Goal: Answer question/provide support: Share knowledge or assist other users

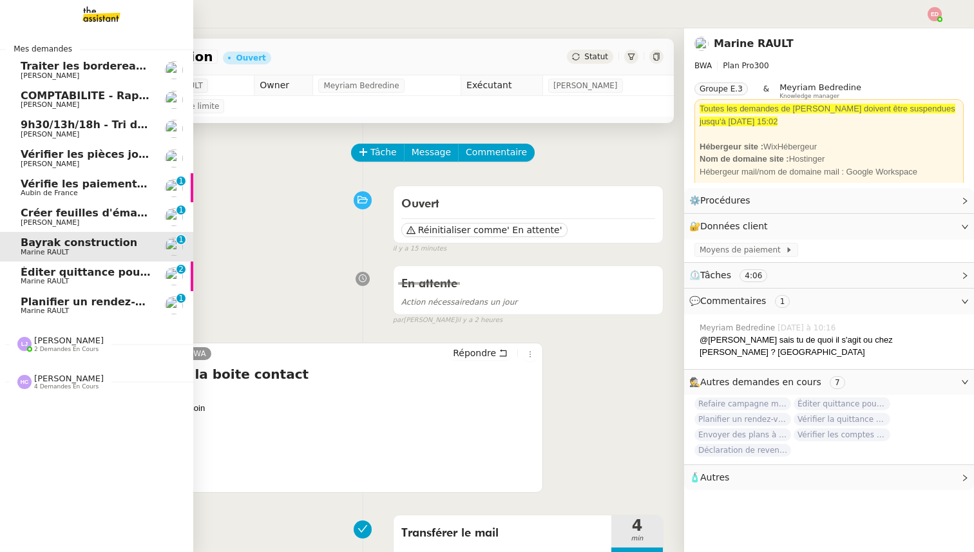
click at [75, 91] on span "COMPTABILITE - Rapprochement bancaire - [DATE]" at bounding box center [167, 96] width 293 height 12
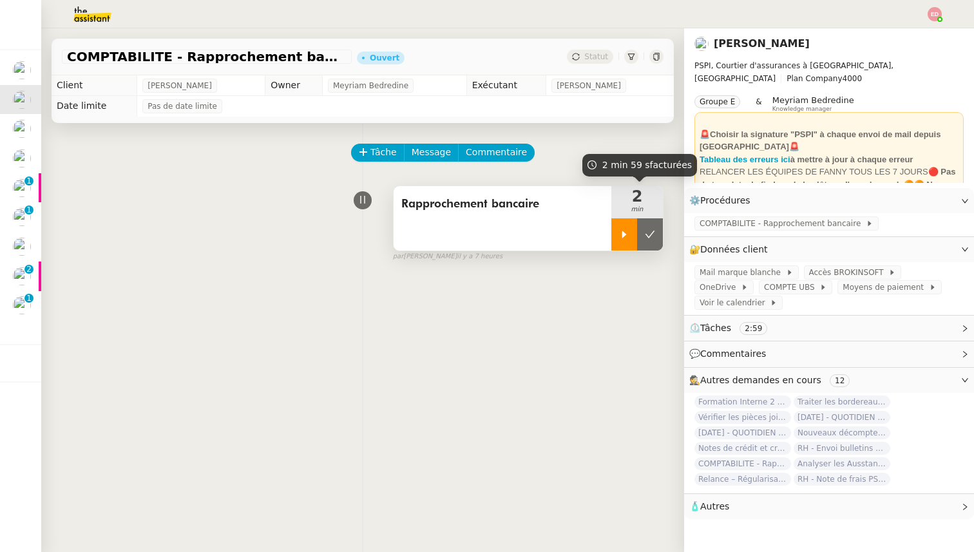
click at [620, 228] on div at bounding box center [624, 234] width 26 height 32
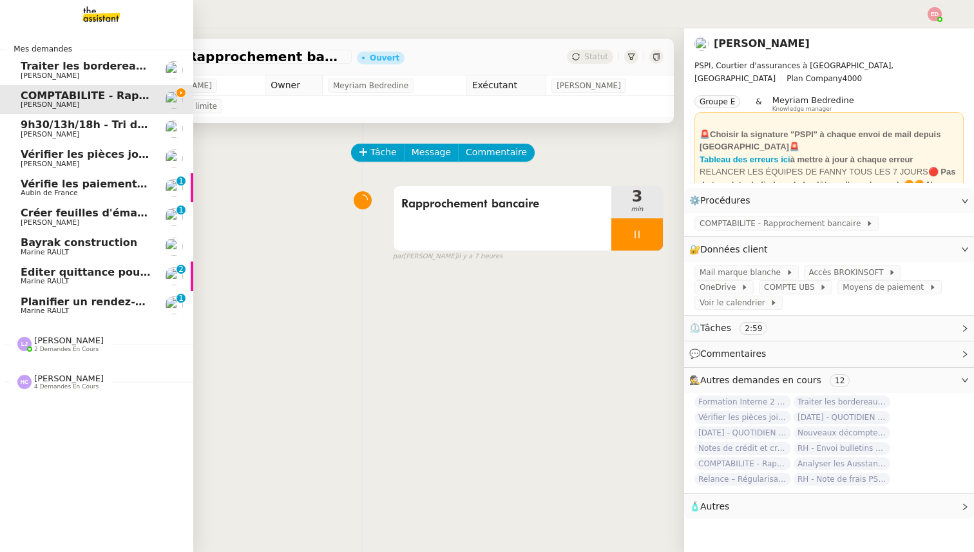
click at [58, 154] on span "Vérifier les pièces jointes de paiement" at bounding box center [133, 154] width 224 height 12
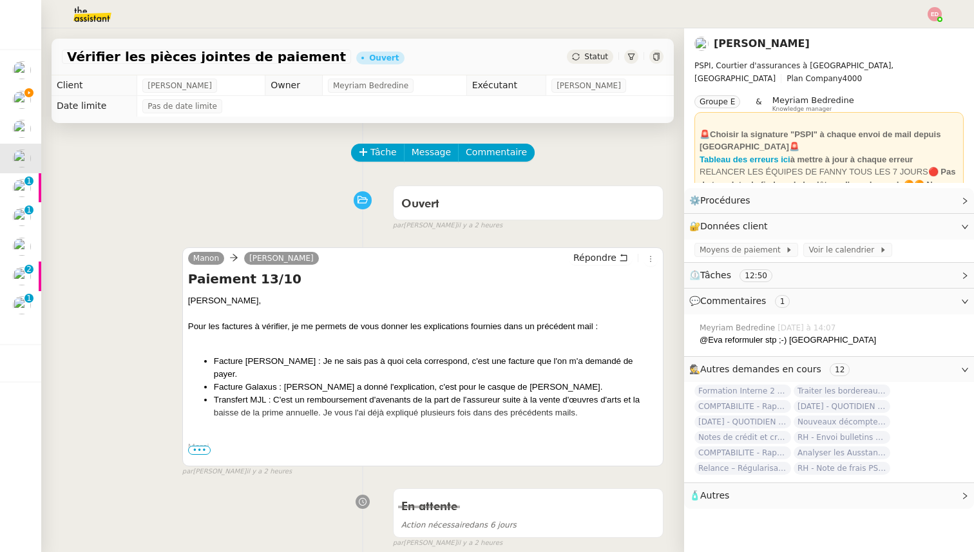
click at [597, 53] on span "Statut" at bounding box center [596, 56] width 24 height 9
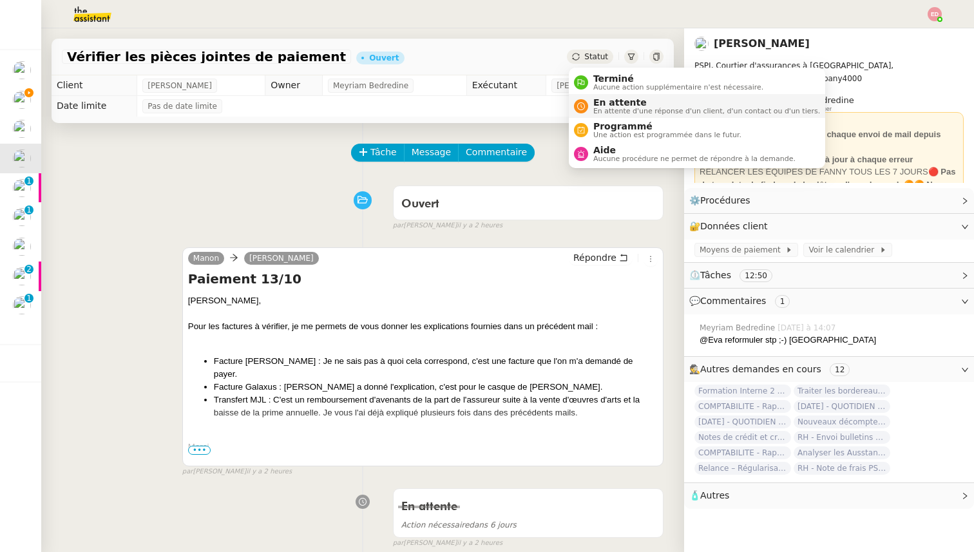
click at [605, 101] on span "En attente" at bounding box center [706, 102] width 227 height 10
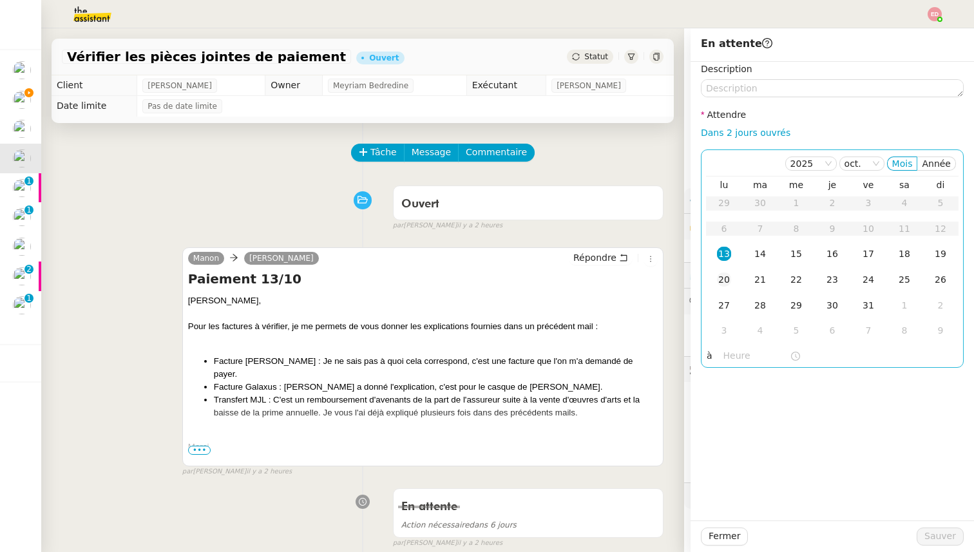
click at [723, 277] on div "20" at bounding box center [724, 280] width 14 height 14
click at [930, 531] on span "Sauver" at bounding box center [941, 536] width 32 height 15
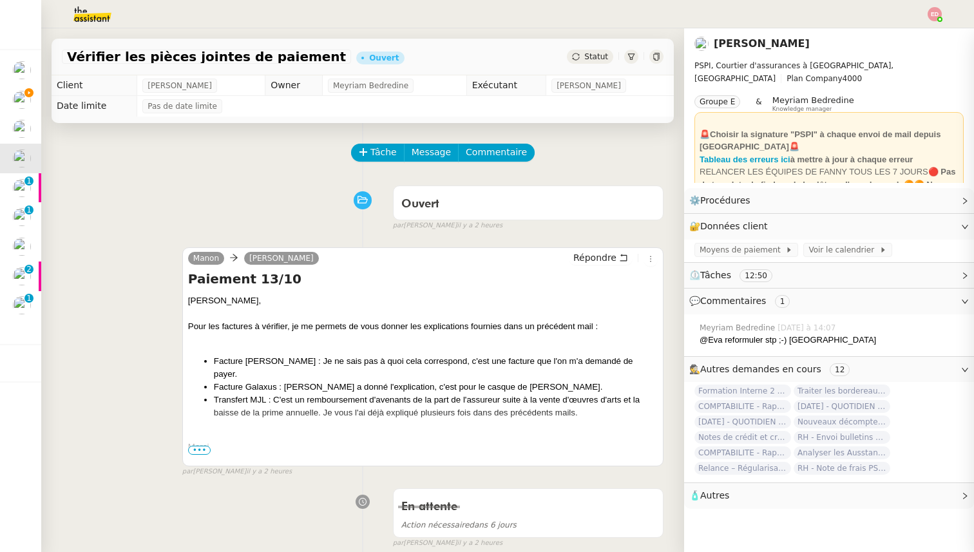
click at [25, 185] on nz-badge "0 1 2 3 4 5 6 7 8 9" at bounding box center [28, 181] width 9 height 9
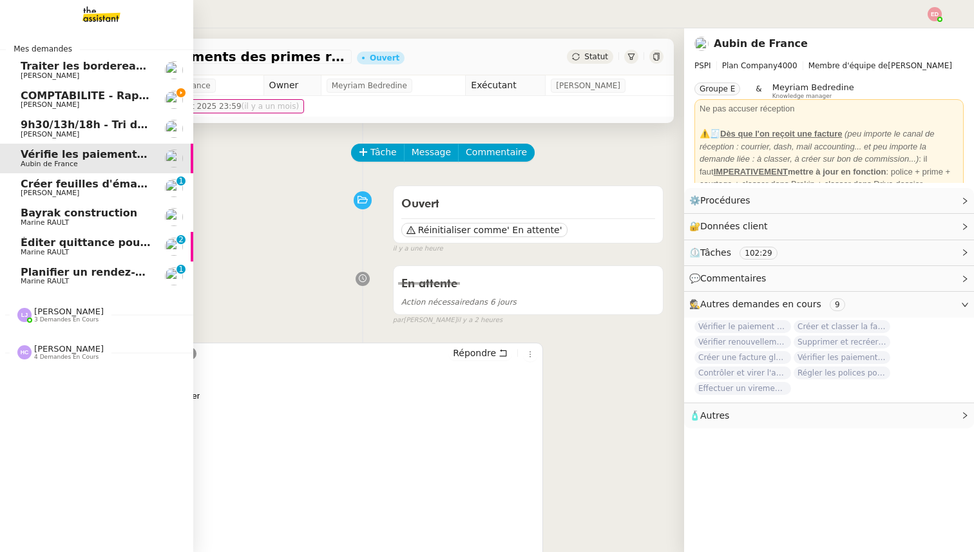
click at [56, 187] on span "Créer feuilles d'émargement et certificats" at bounding box center [143, 184] width 244 height 12
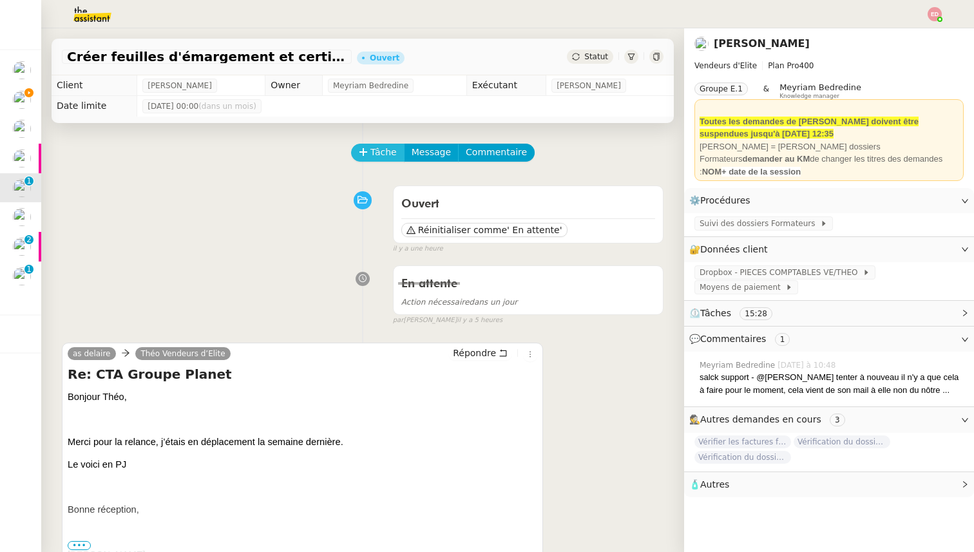
click at [383, 148] on span "Tâche" at bounding box center [383, 152] width 26 height 15
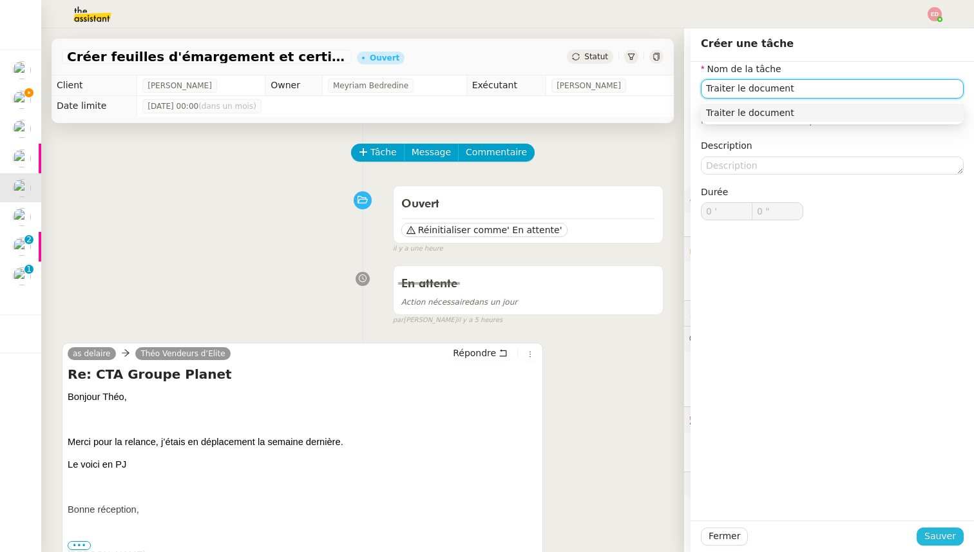
type input "Traiter le document"
click at [924, 535] on button "Sauver" at bounding box center [940, 537] width 47 height 18
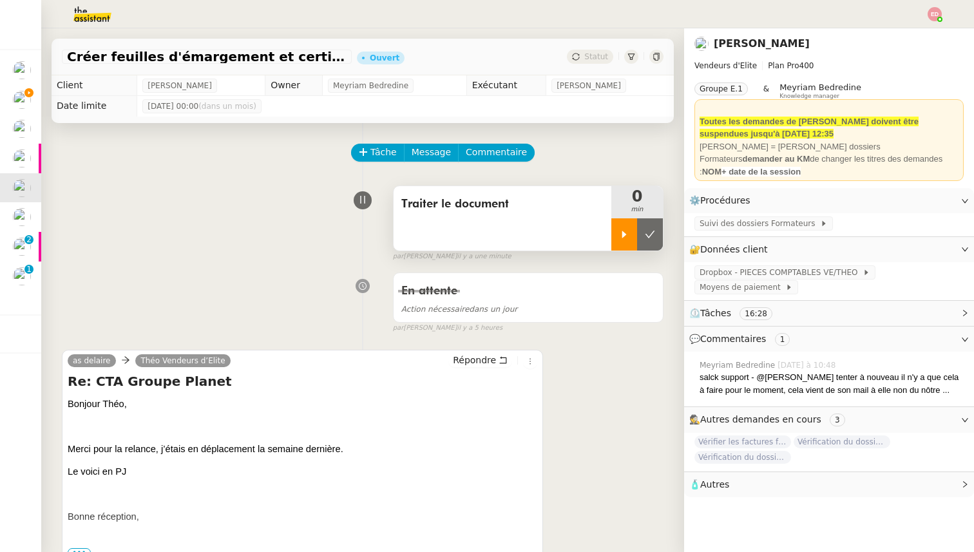
click at [626, 229] on icon at bounding box center [624, 234] width 10 height 10
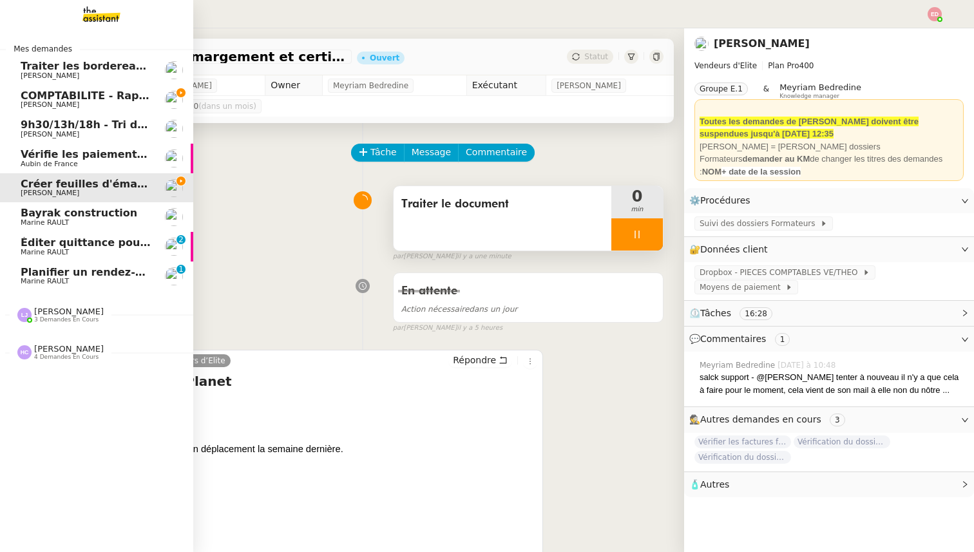
click at [41, 100] on span "COMPTABILITE - Rapprochement bancaire - [DATE]" at bounding box center [167, 96] width 293 height 12
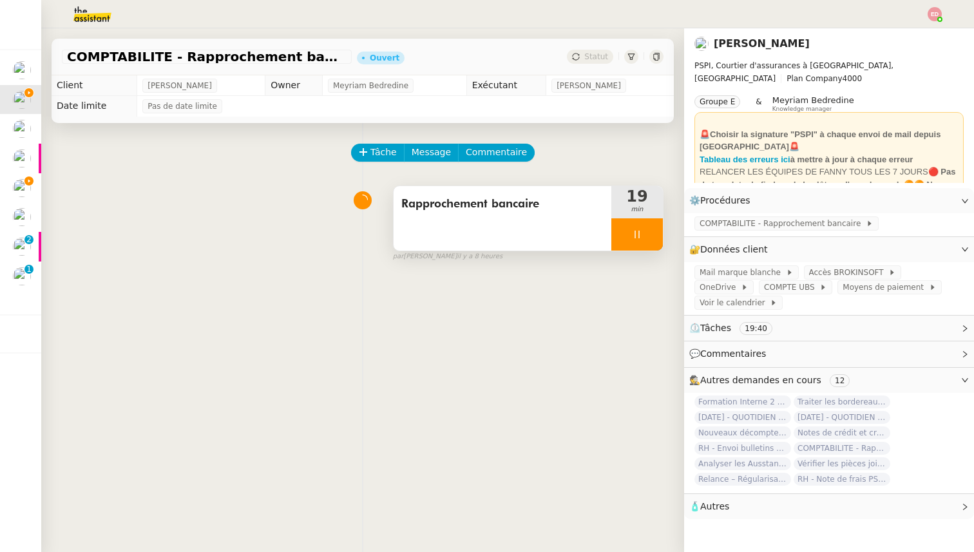
click at [652, 232] on div at bounding box center [637, 234] width 52 height 32
click at [652, 232] on icon at bounding box center [651, 234] width 10 height 7
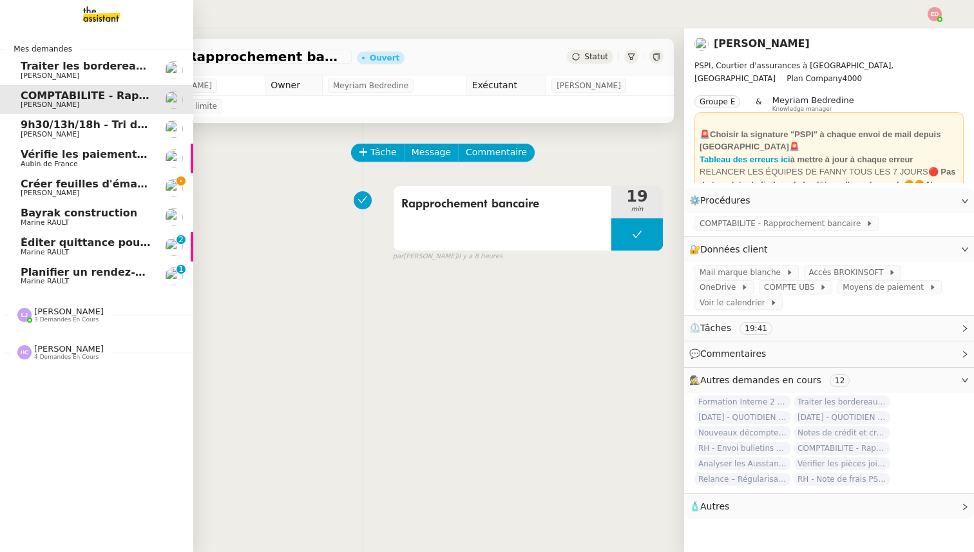
click at [34, 187] on span "Créer feuilles d'émargement et certificats" at bounding box center [143, 184] width 244 height 12
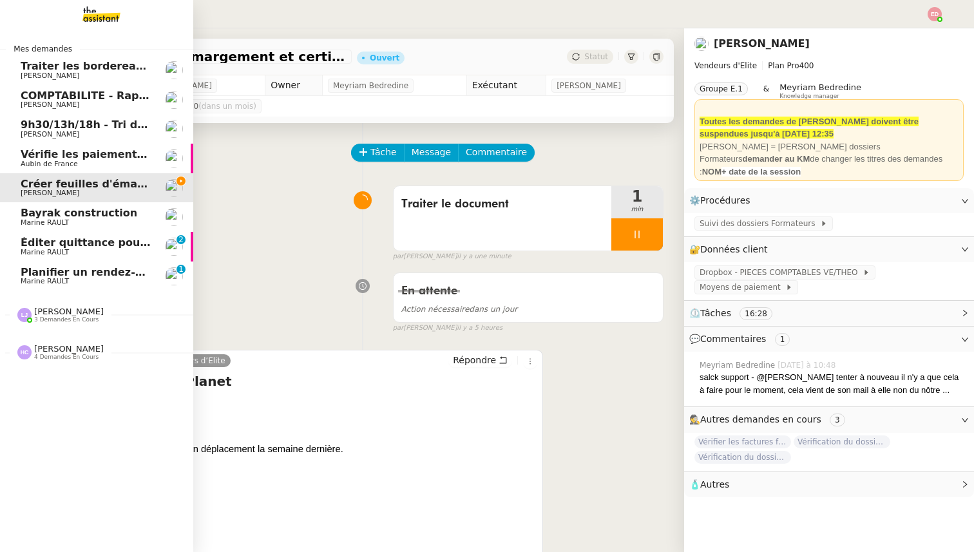
click at [49, 217] on span "Bayrak construction" at bounding box center [79, 213] width 117 height 12
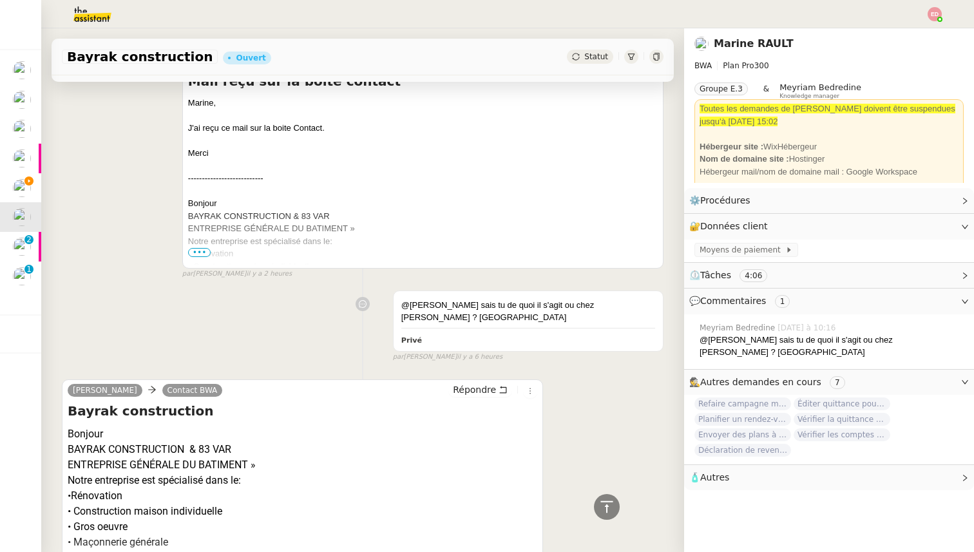
scroll to position [664, 0]
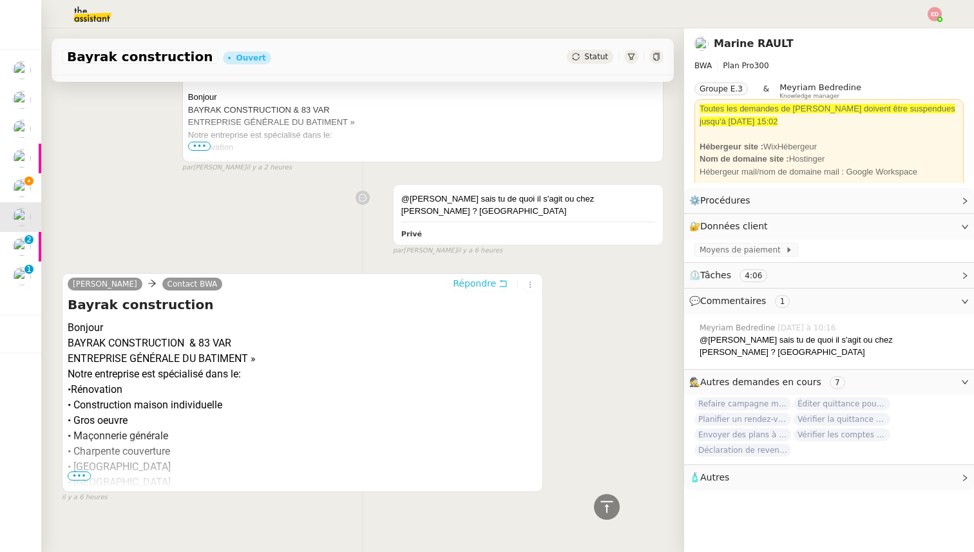
click at [461, 277] on span "Répondre" at bounding box center [474, 283] width 43 height 13
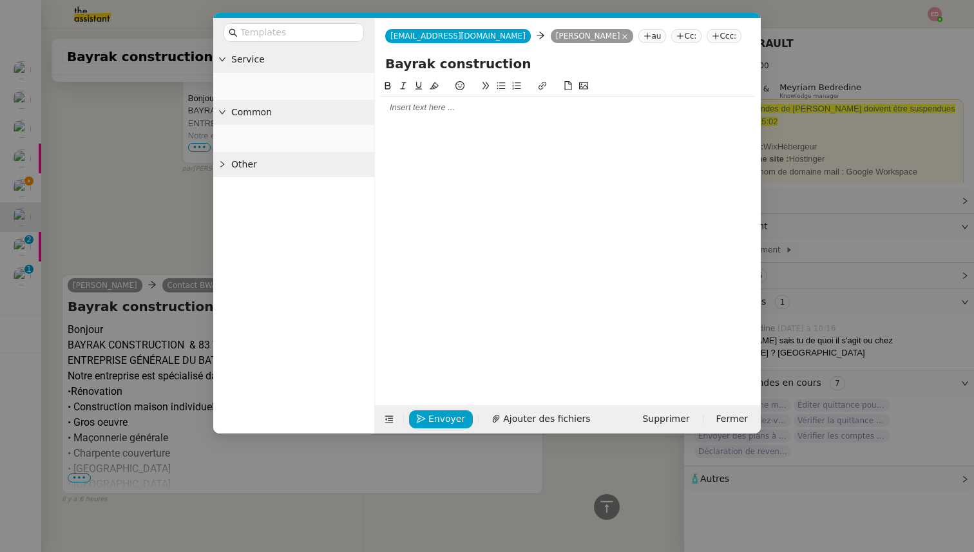
scroll to position [763, 0]
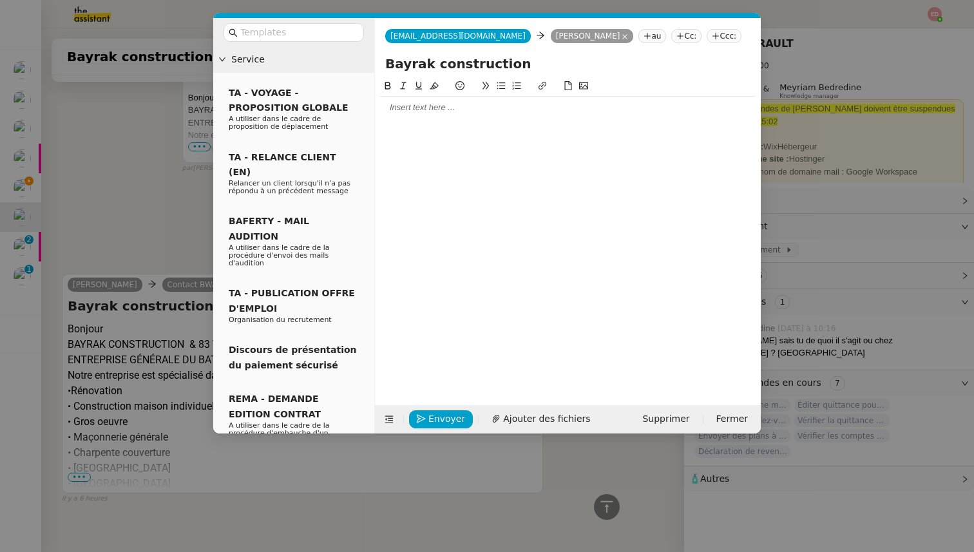
click at [396, 104] on div at bounding box center [568, 108] width 376 height 12
click at [430, 415] on span "Envoyer" at bounding box center [446, 419] width 37 height 15
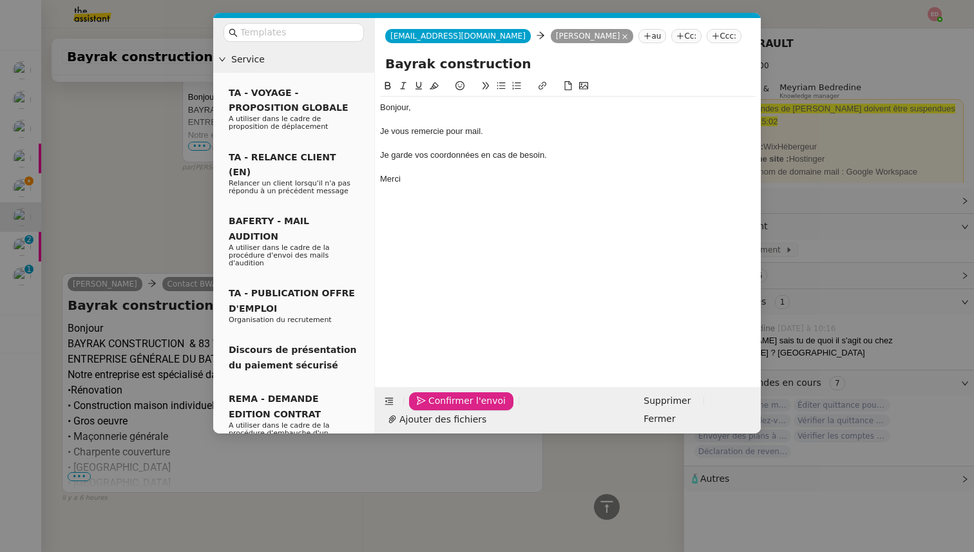
click at [430, 408] on span "Confirmer l'envoi" at bounding box center [466, 401] width 77 height 15
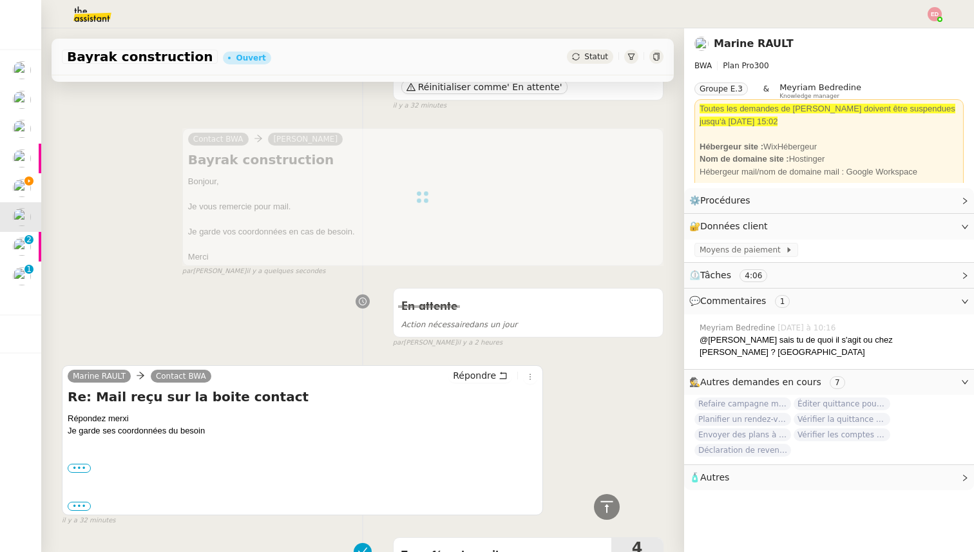
scroll to position [0, 0]
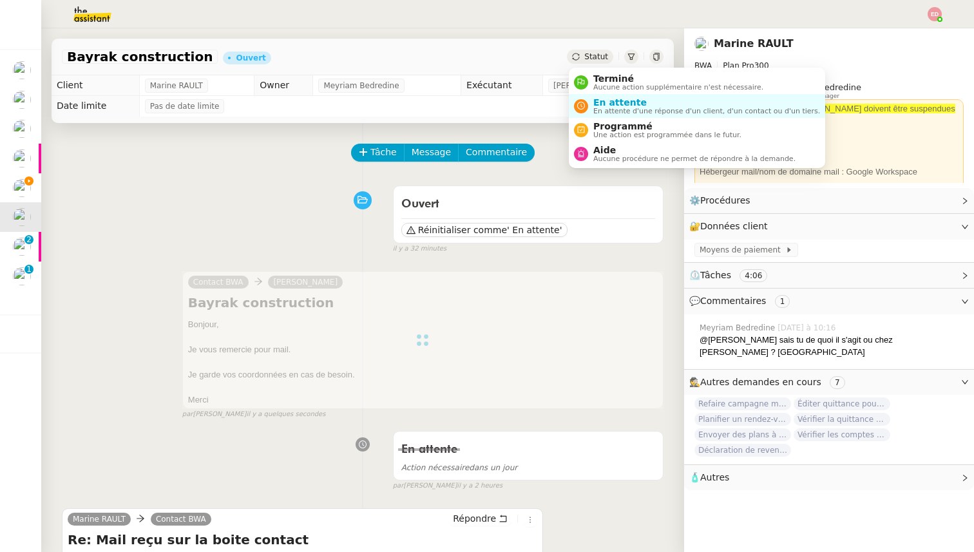
click at [590, 56] on span "Statut" at bounding box center [596, 56] width 24 height 9
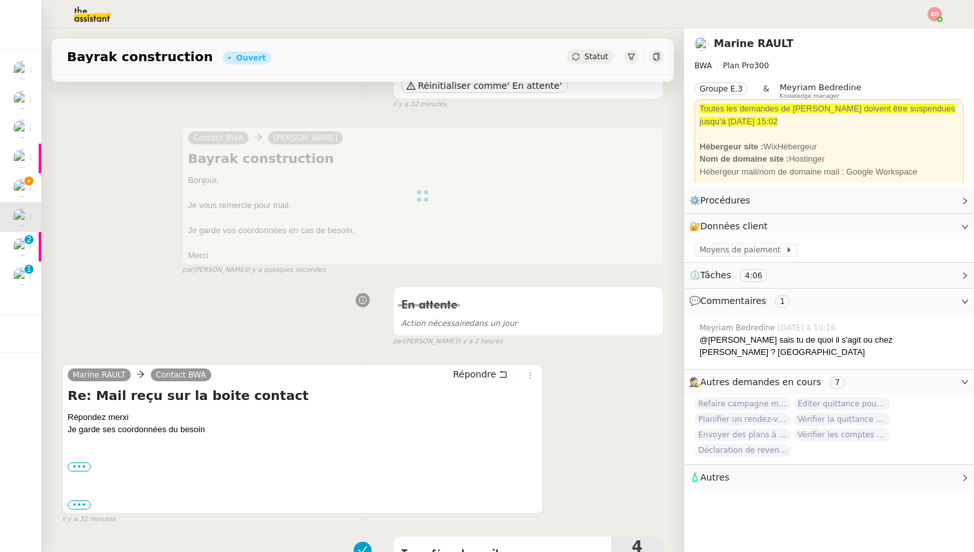
scroll to position [158, 0]
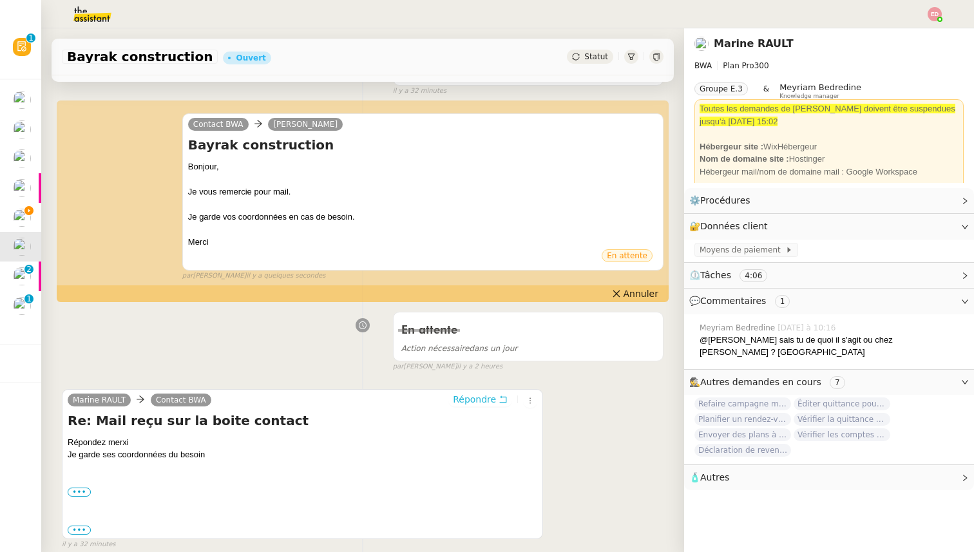
click at [474, 397] on span "Répondre" at bounding box center [474, 399] width 43 height 13
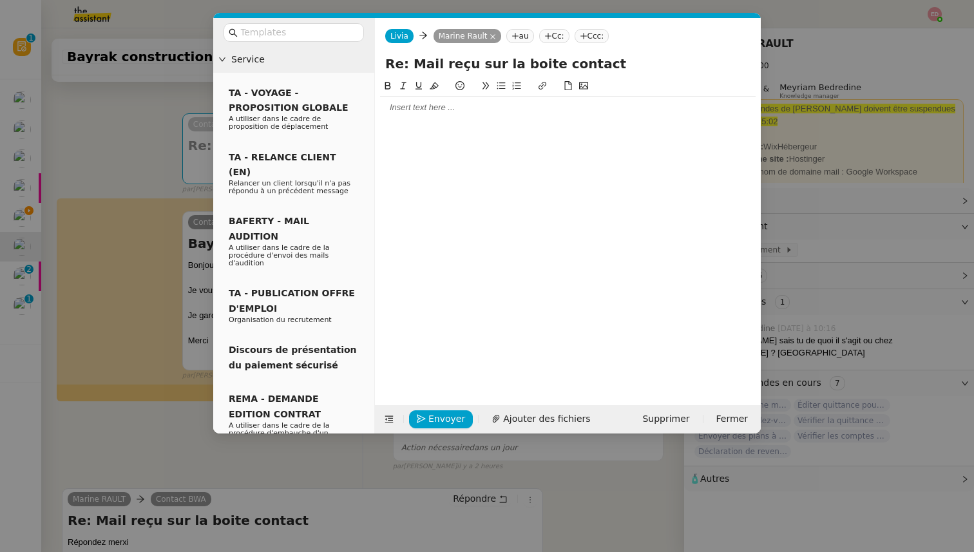
click at [403, 116] on div at bounding box center [568, 108] width 376 height 22
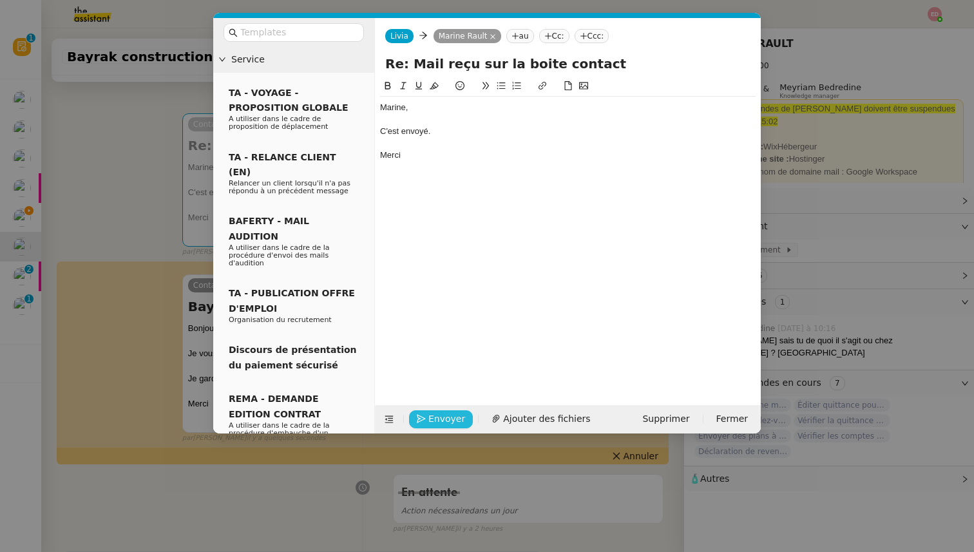
click at [442, 417] on span "Envoyer" at bounding box center [446, 419] width 37 height 15
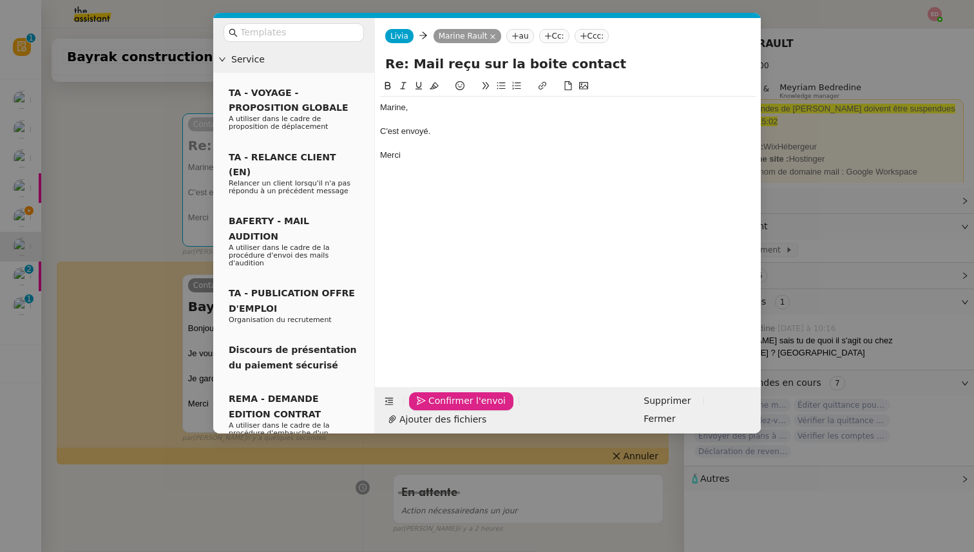
click at [442, 408] on span "Confirmer l'envoi" at bounding box center [466, 401] width 77 height 15
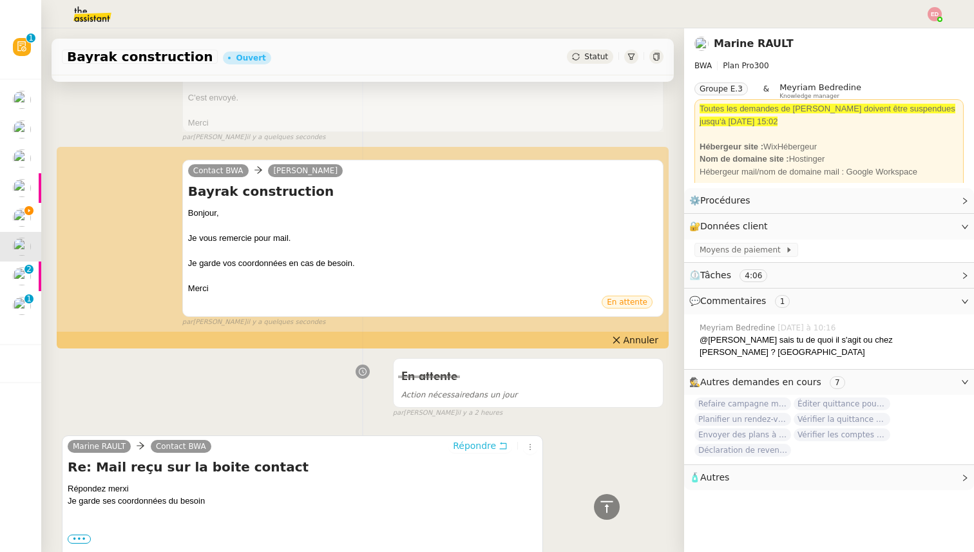
scroll to position [0, 0]
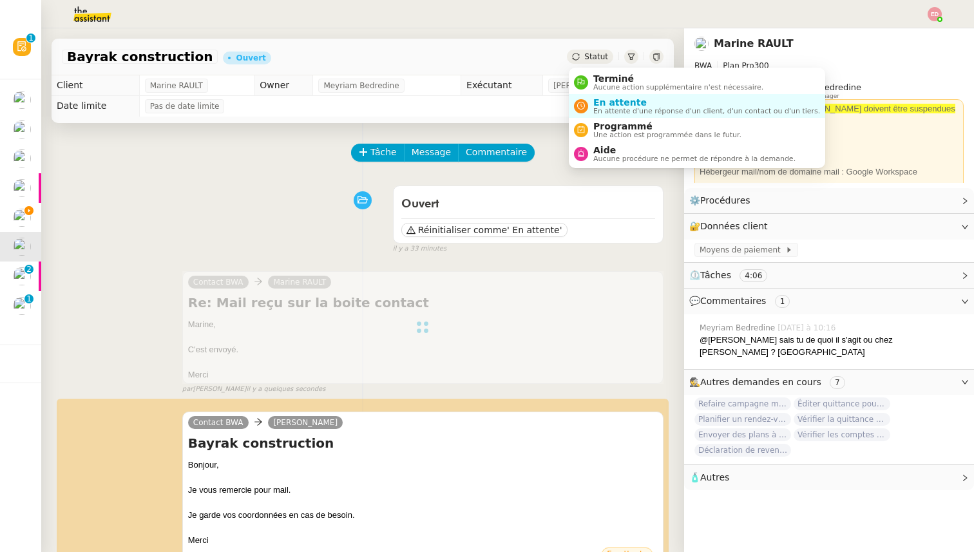
click at [597, 55] on span "Statut" at bounding box center [596, 56] width 24 height 9
click at [604, 84] on span "Aucune action supplémentaire n'est nécessaire." at bounding box center [678, 87] width 170 height 7
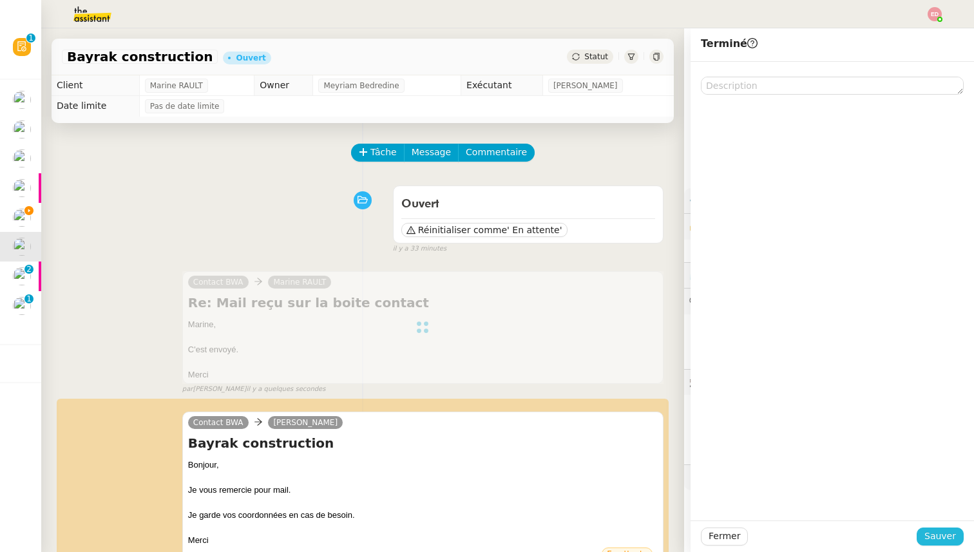
click at [949, 534] on span "Sauver" at bounding box center [941, 536] width 32 height 15
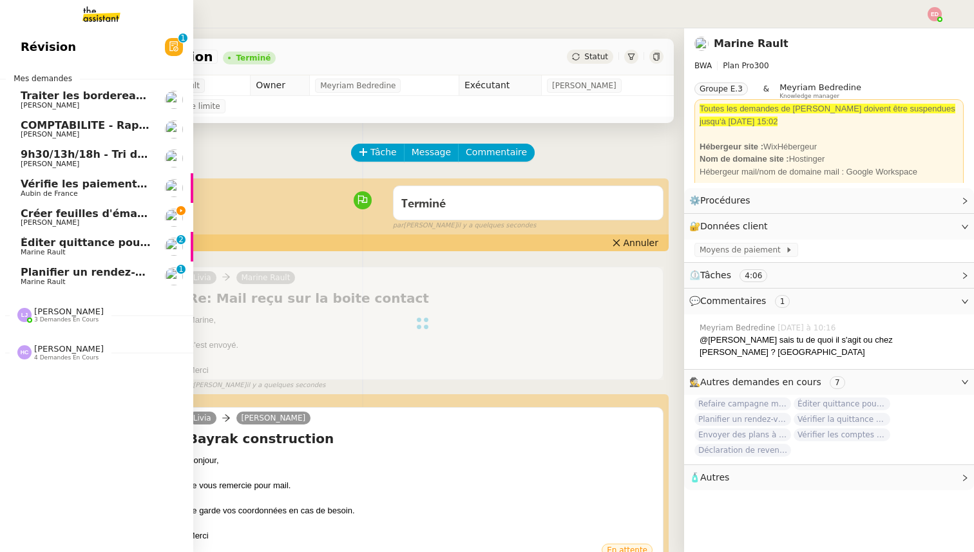
click at [35, 249] on span "Marine Rault" at bounding box center [43, 252] width 45 height 8
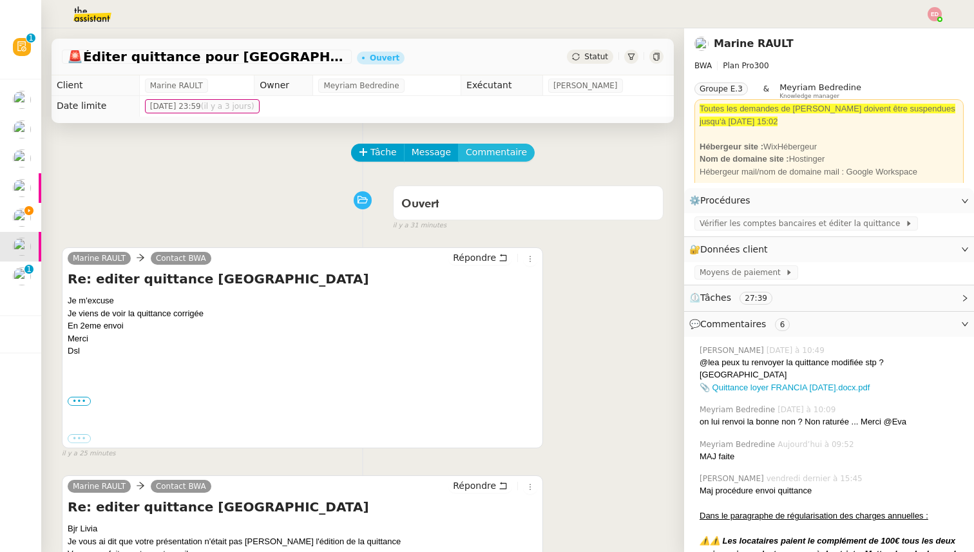
click at [492, 150] on span "Commentaire" at bounding box center [496, 152] width 61 height 15
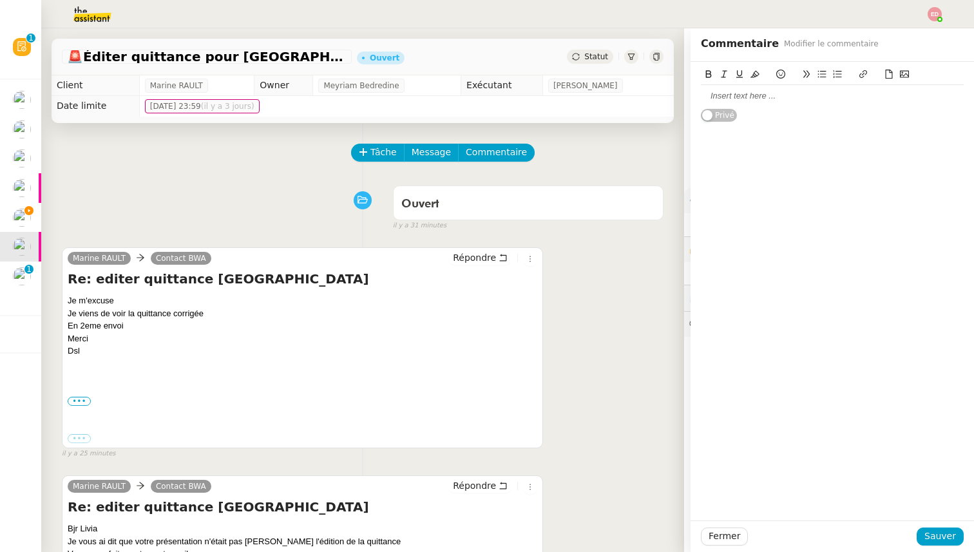
click at [577, 149] on div "Tâche Message Commentaire" at bounding box center [507, 159] width 311 height 31
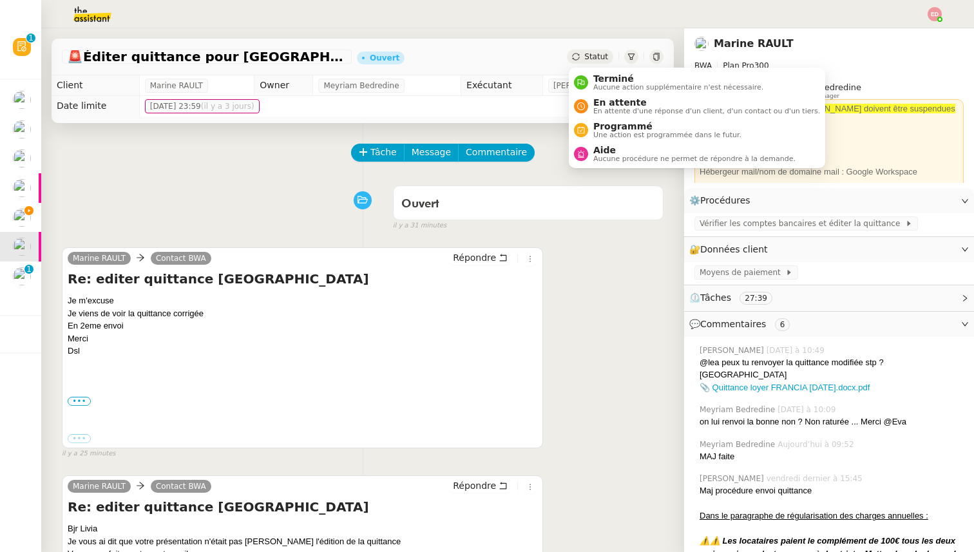
click at [600, 55] on span "Statut" at bounding box center [596, 56] width 24 height 9
click at [600, 84] on span "Aucune action supplémentaire n'est nécessaire." at bounding box center [678, 87] width 170 height 7
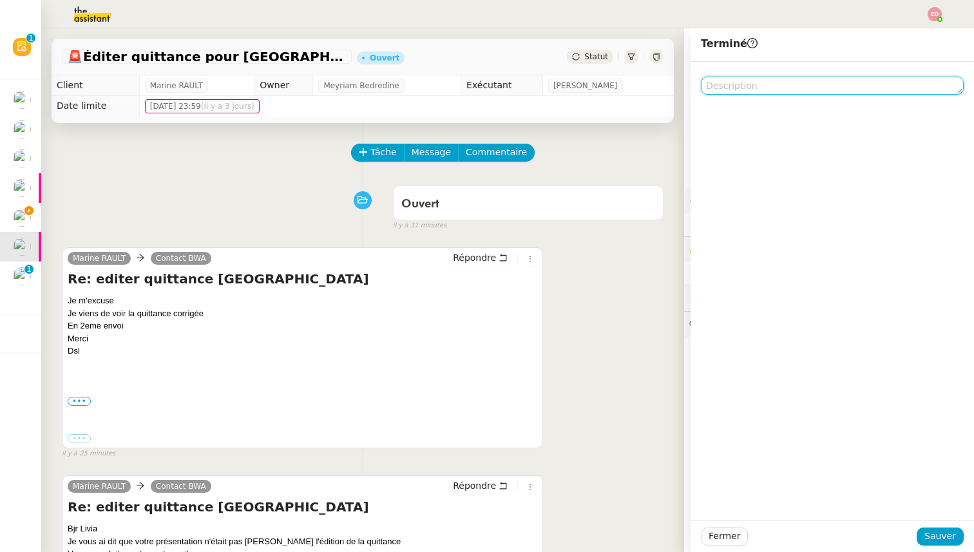
click at [785, 86] on textarea at bounding box center [832, 86] width 263 height 18
click at [941, 533] on span "Sauver" at bounding box center [941, 536] width 32 height 15
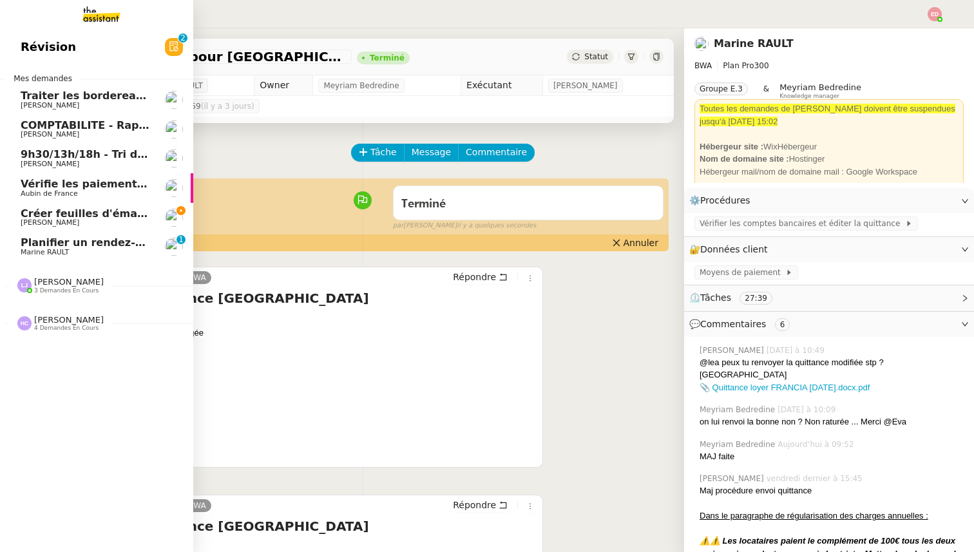
click at [44, 258] on link "Planifier un rendez-vous avec AGC Concept Marine RAULT 0 1 2 3 4 5 6 7 8 9" at bounding box center [96, 247] width 193 height 30
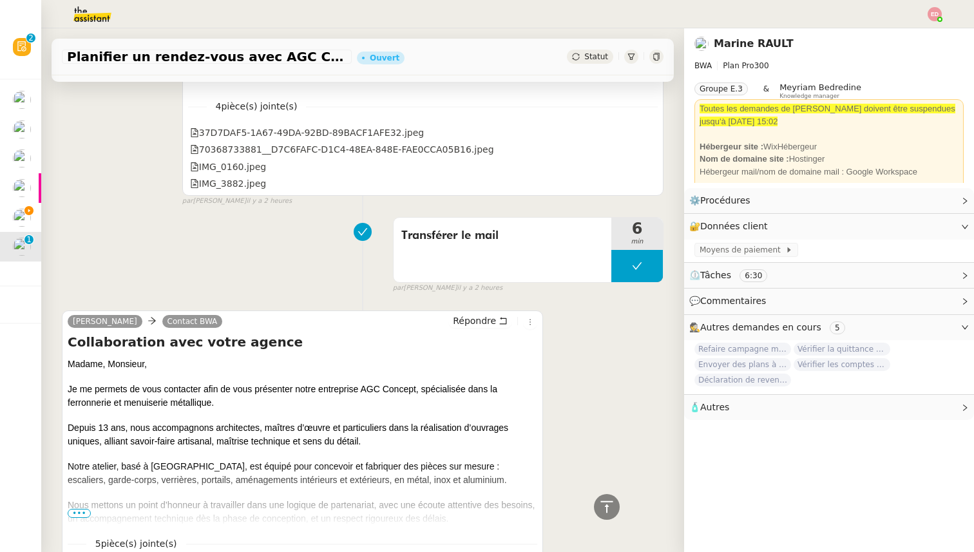
scroll to position [705, 0]
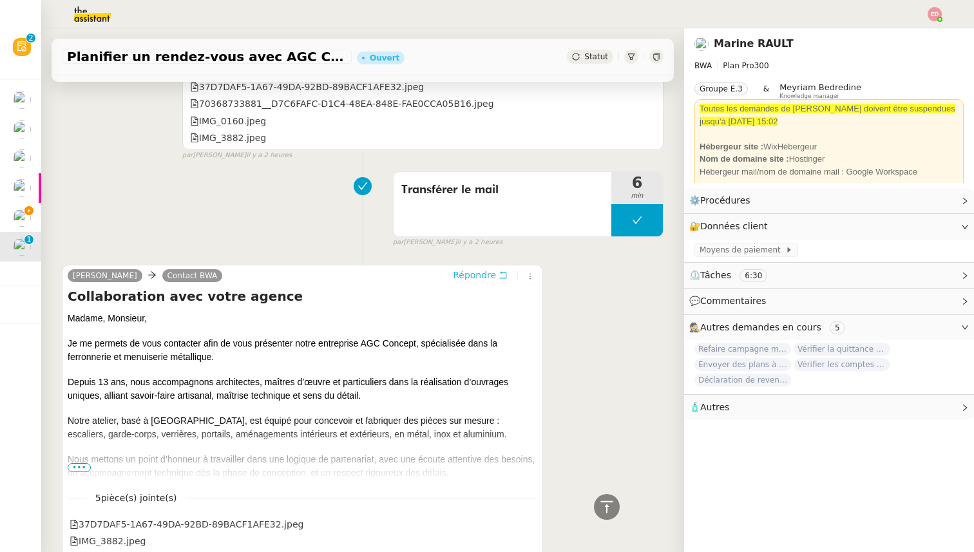
click at [465, 276] on span "Répondre" at bounding box center [474, 275] width 43 height 13
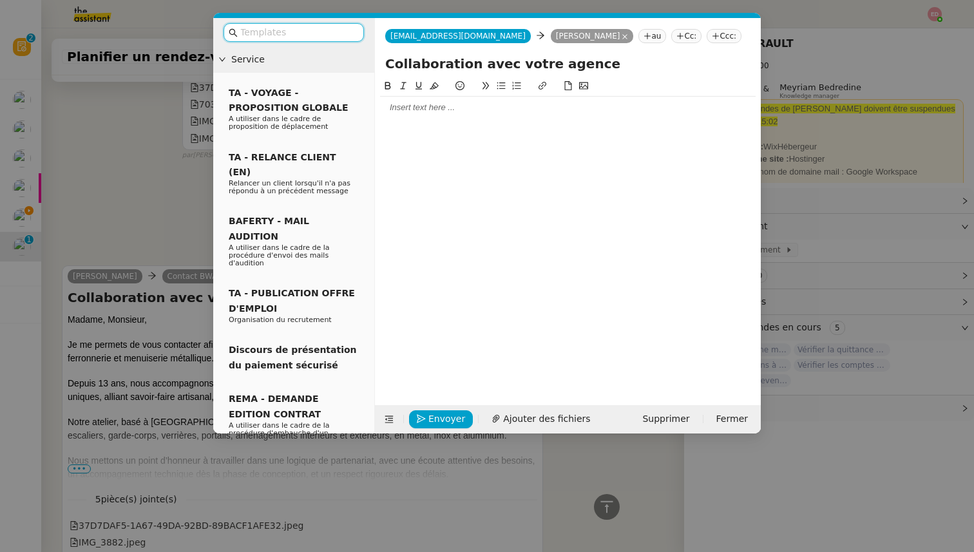
scroll to position [805, 0]
click at [417, 112] on div at bounding box center [568, 108] width 376 height 12
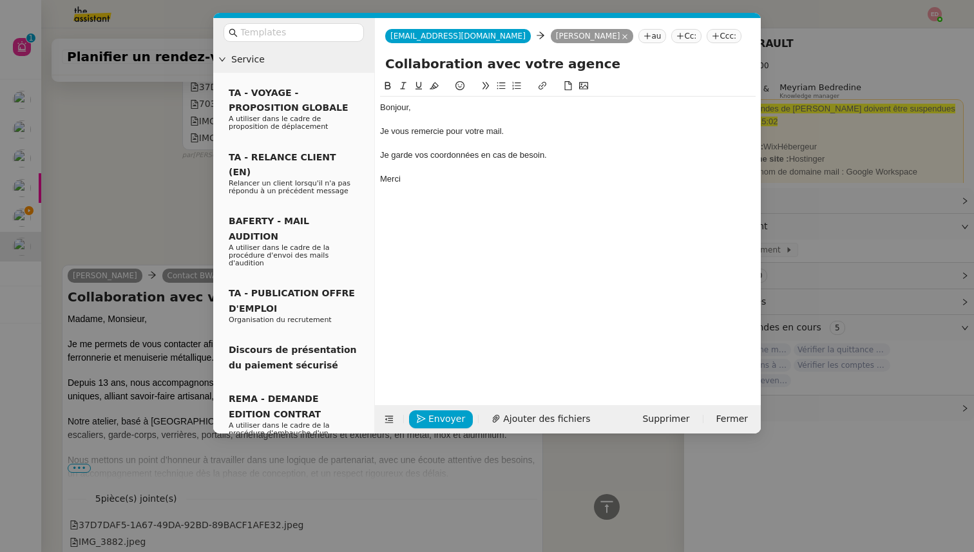
scroll to position [893, 0]
click at [443, 419] on span "Envoyer" at bounding box center [446, 419] width 37 height 15
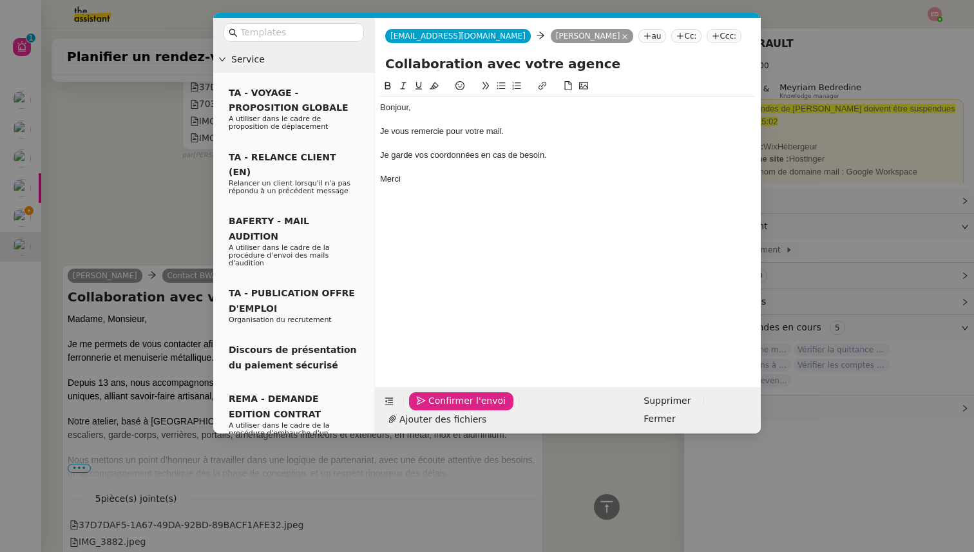
click at [443, 408] on span "Confirmer l'envoi" at bounding box center [466, 401] width 77 height 15
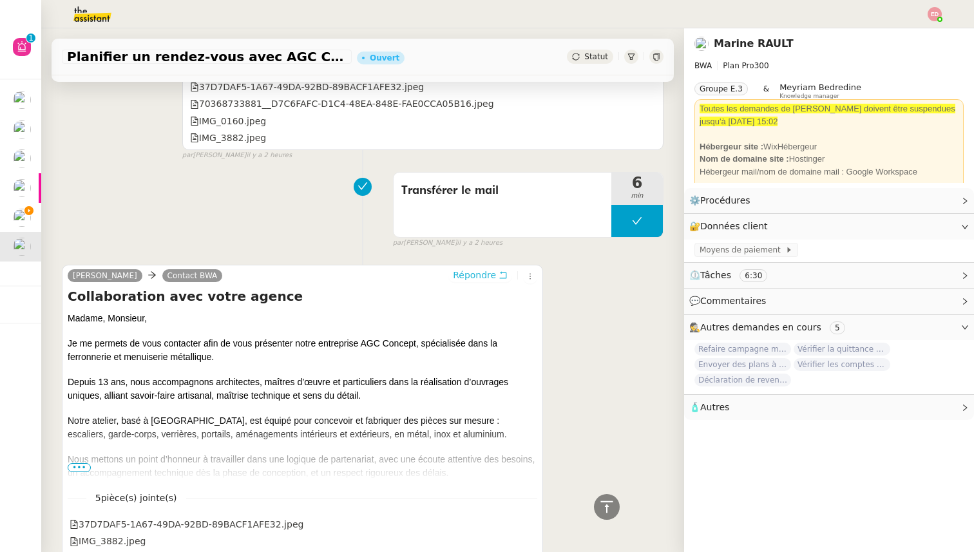
scroll to position [871, 0]
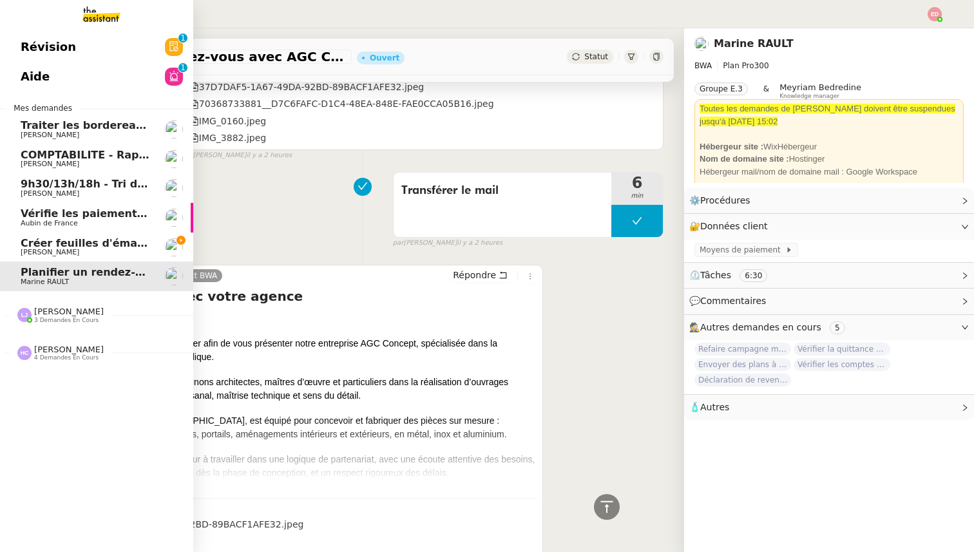
click at [46, 215] on span "Vérifie les paiements des primes récentes" at bounding box center [143, 213] width 244 height 12
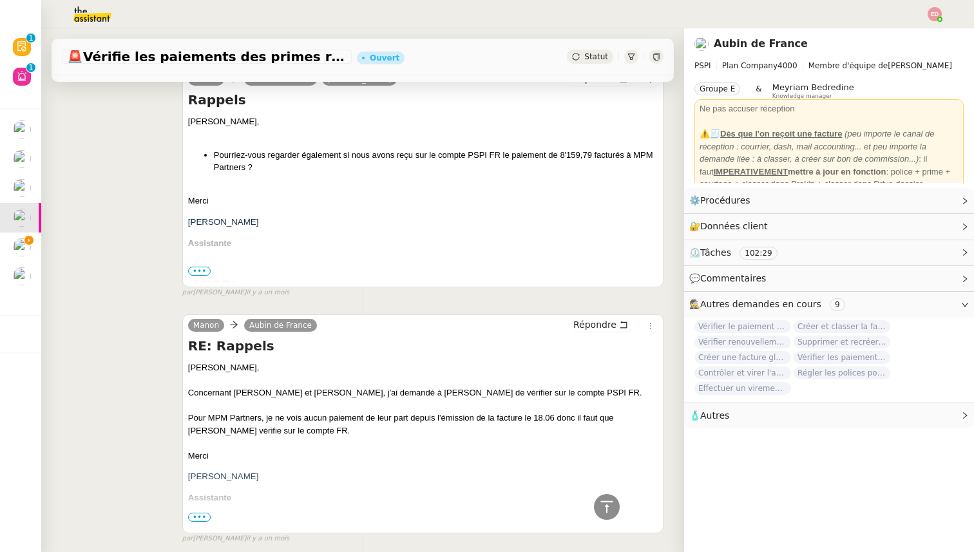
scroll to position [7827, 0]
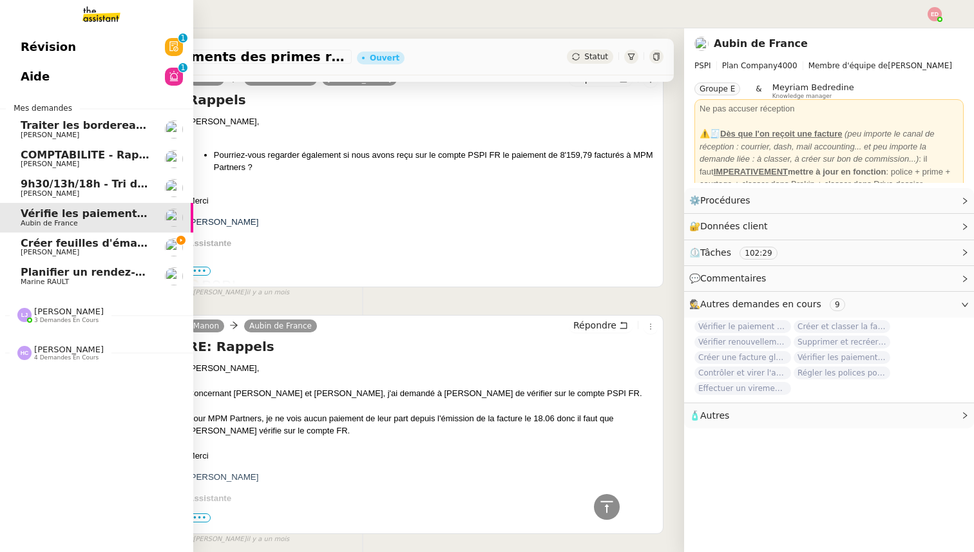
click at [32, 242] on span "Créer feuilles d'émargement et certificats" at bounding box center [143, 243] width 244 height 12
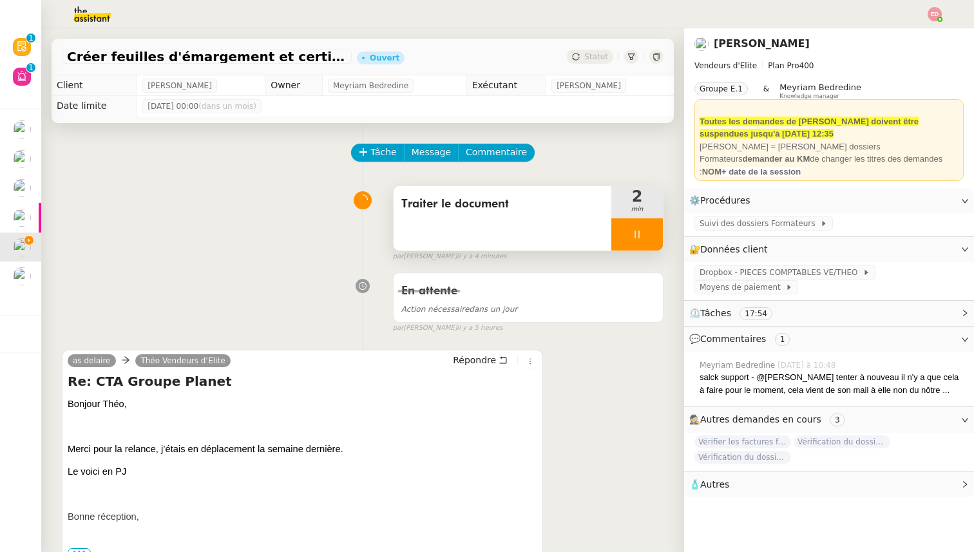
click at [654, 236] on div at bounding box center [637, 234] width 52 height 32
click at [654, 236] on icon at bounding box center [650, 234] width 10 height 10
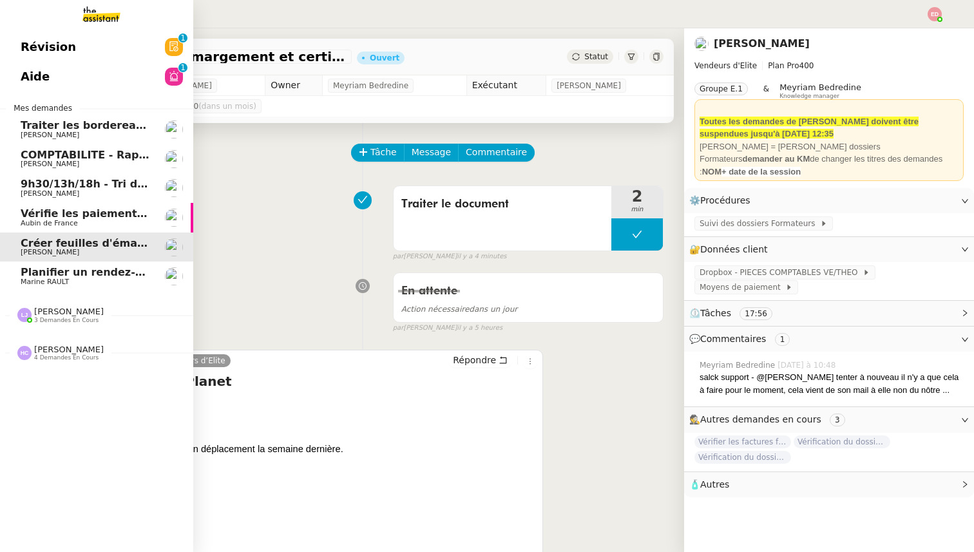
click at [40, 164] on span "[PERSON_NAME]" at bounding box center [50, 164] width 59 height 8
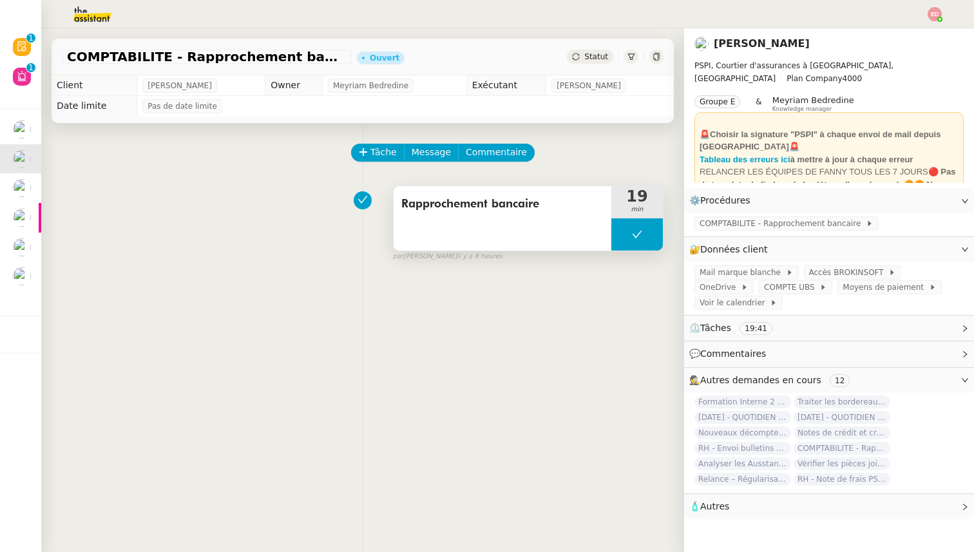
click at [619, 227] on button at bounding box center [637, 234] width 52 height 32
click at [619, 227] on div at bounding box center [624, 234] width 26 height 32
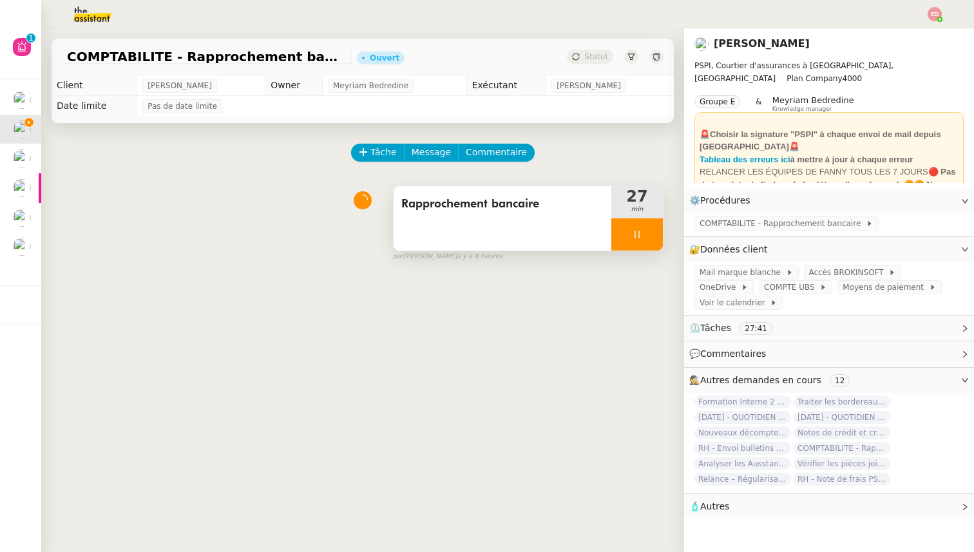
click at [651, 232] on div at bounding box center [637, 234] width 52 height 32
click at [653, 234] on icon at bounding box center [650, 234] width 10 height 10
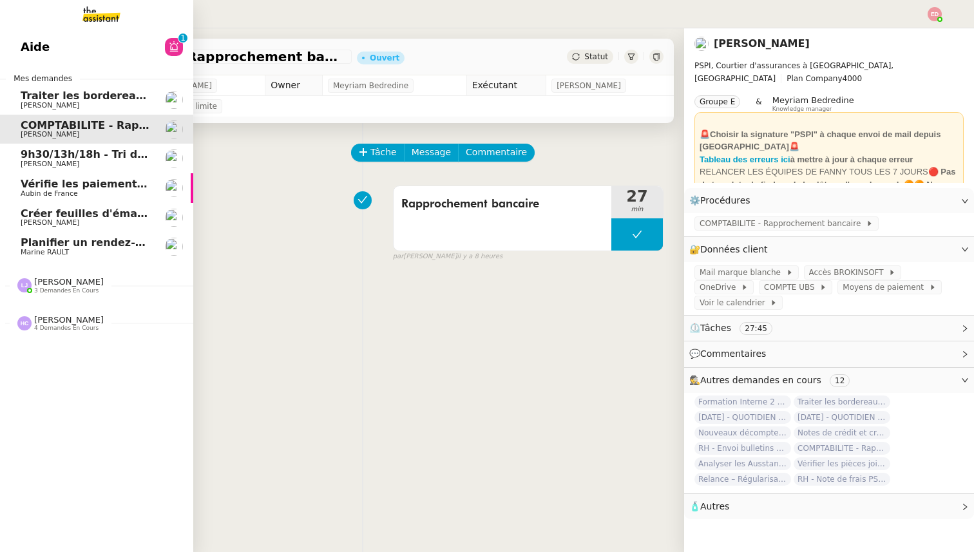
click at [55, 216] on span "Créer feuilles d'émargement et certificats" at bounding box center [143, 213] width 244 height 12
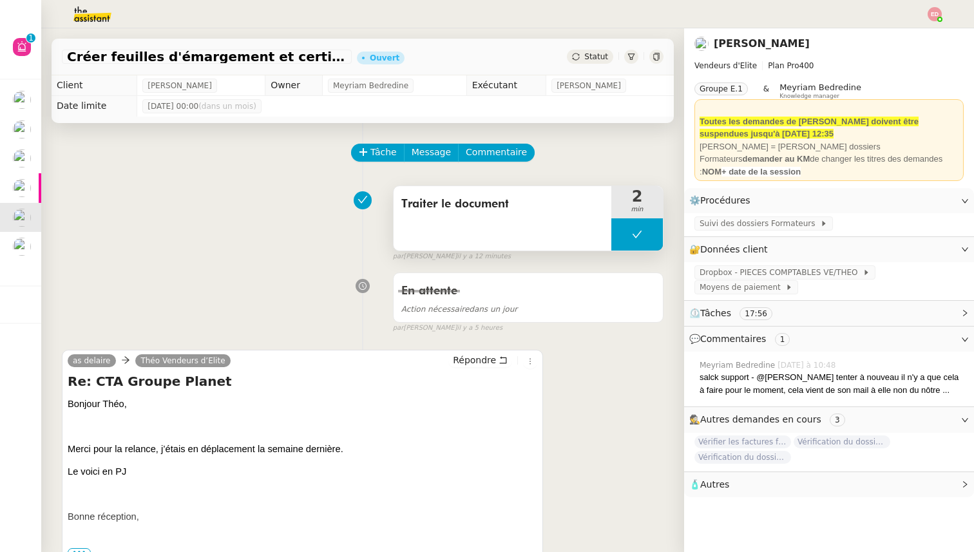
click at [613, 235] on button at bounding box center [637, 234] width 52 height 32
click at [620, 237] on icon at bounding box center [624, 234] width 10 height 10
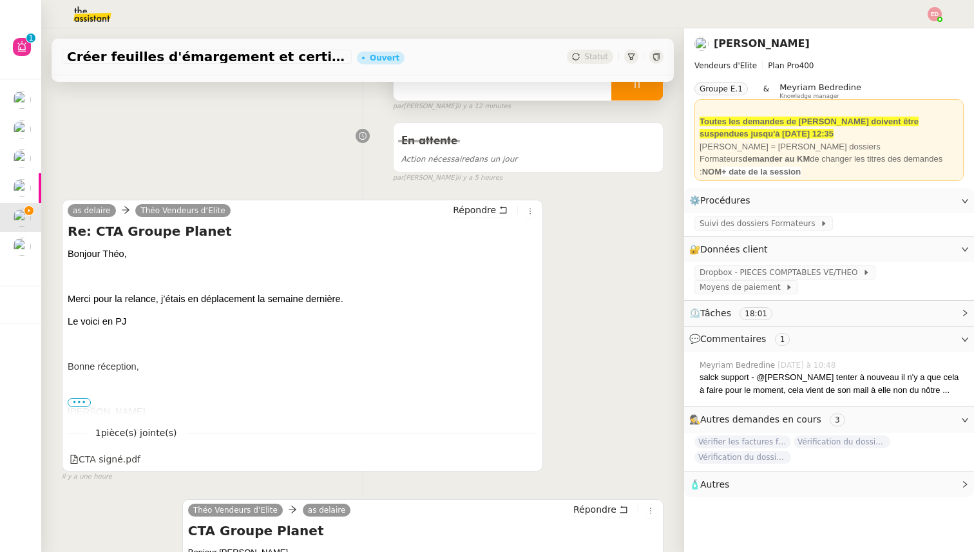
scroll to position [172, 0]
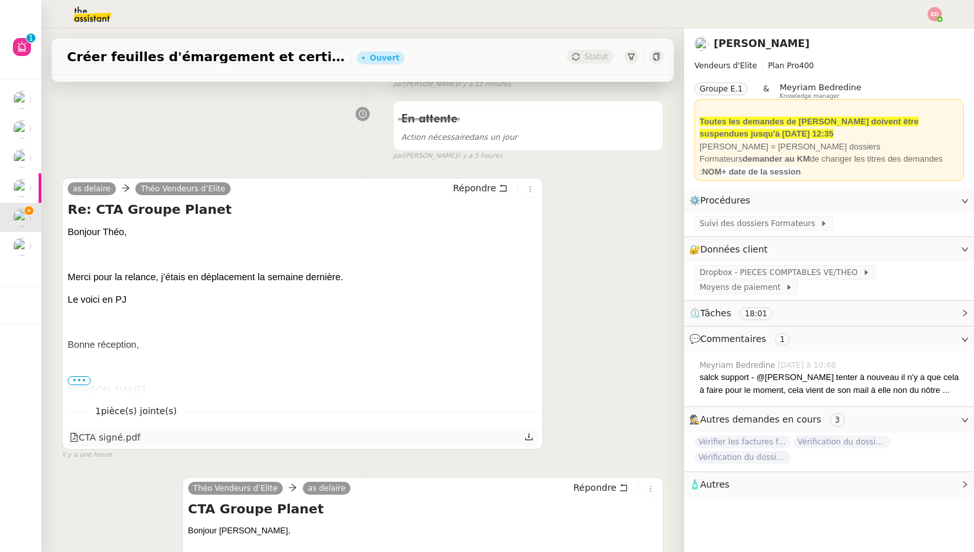
click at [531, 436] on icon at bounding box center [528, 436] width 9 height 9
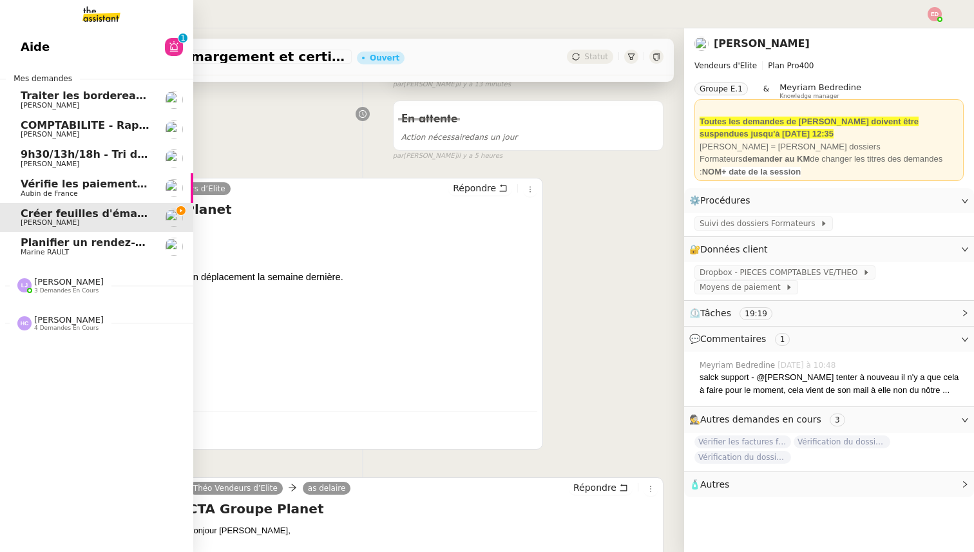
click at [77, 126] on span "COMPTABILITE - Rapprochement bancaire - [DATE]" at bounding box center [167, 125] width 293 height 12
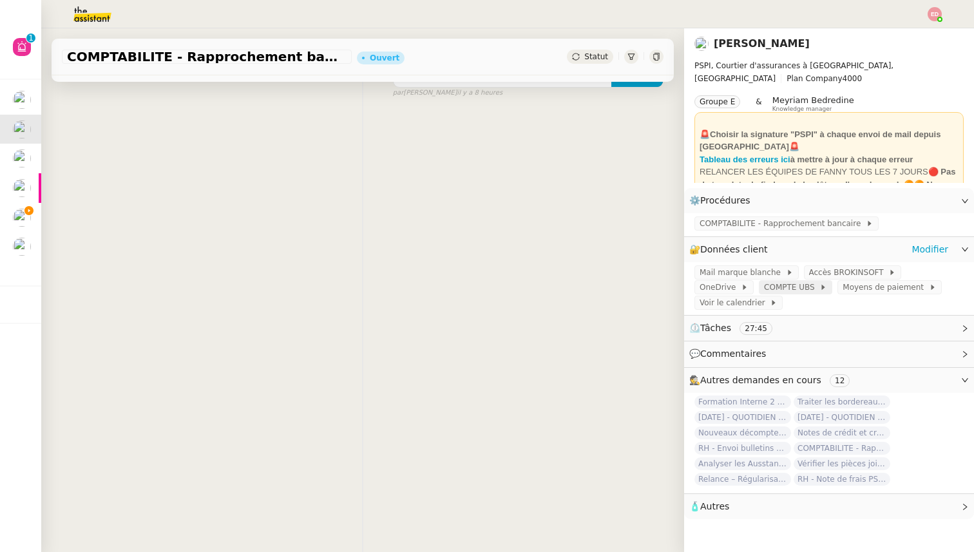
click at [764, 289] on span "COMPTE UBS" at bounding box center [791, 287] width 55 height 13
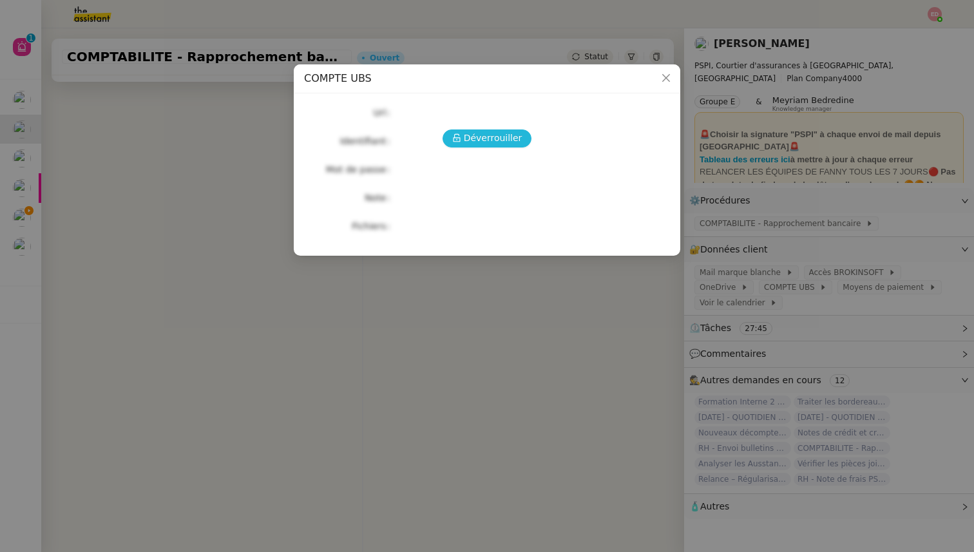
click at [488, 139] on span "Déverrouiller" at bounding box center [493, 138] width 59 height 15
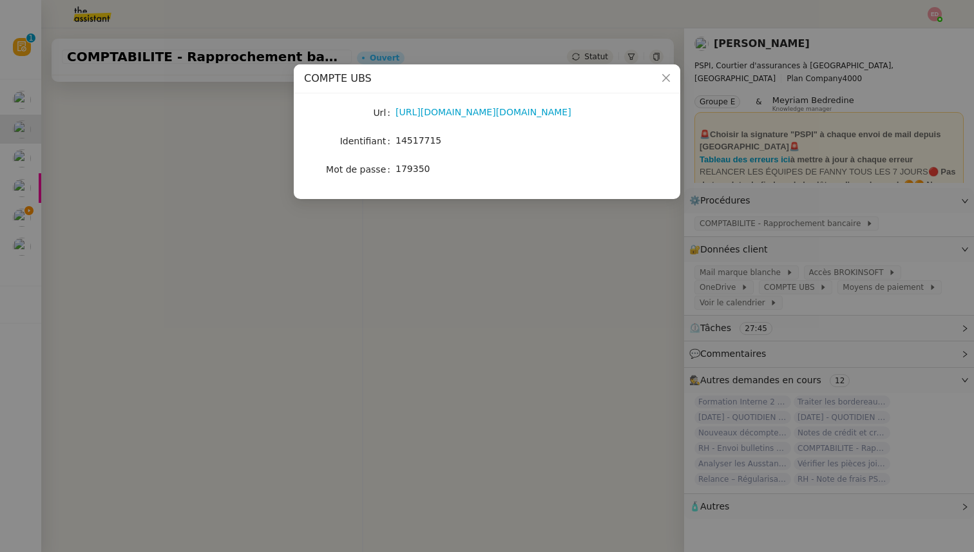
click at [422, 144] on span "14517715" at bounding box center [419, 140] width 46 height 10
copy span "14517715"
click at [278, 260] on nz-modal-container "COMPTE UBS Url [URL][DOMAIN_NAME][DOMAIN_NAME] Identifiant 14517715 Mot de pass…" at bounding box center [487, 276] width 974 height 552
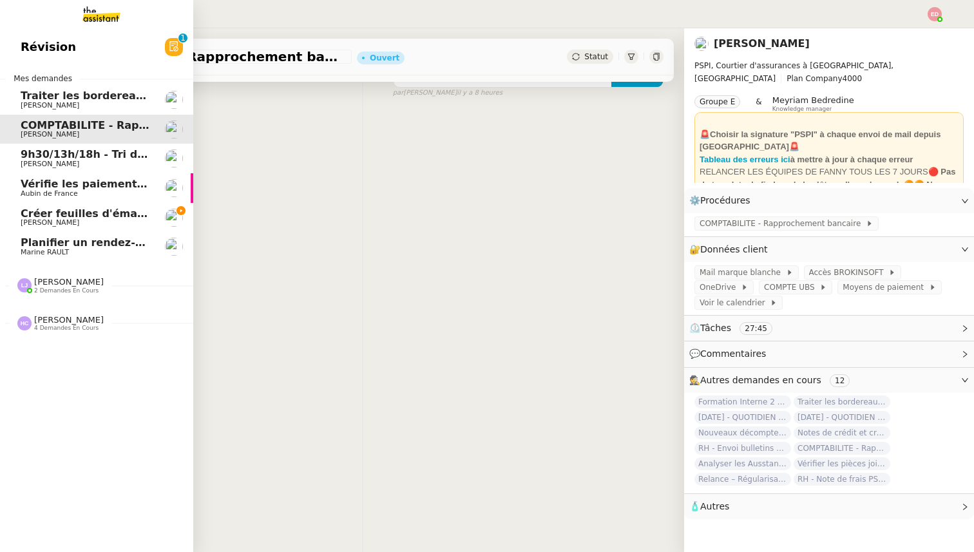
click at [64, 217] on span "Créer feuilles d'émargement et certificats" at bounding box center [143, 213] width 244 height 12
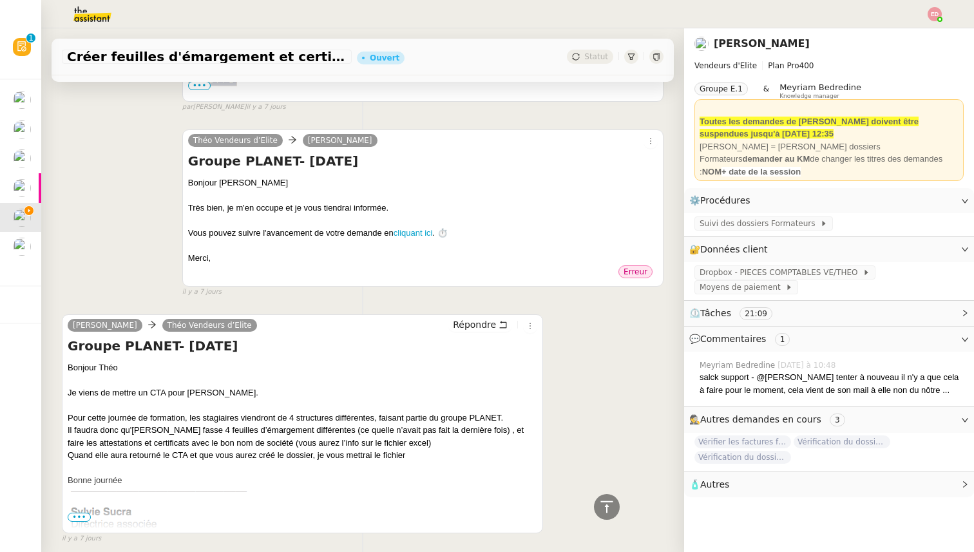
scroll to position [1854, 0]
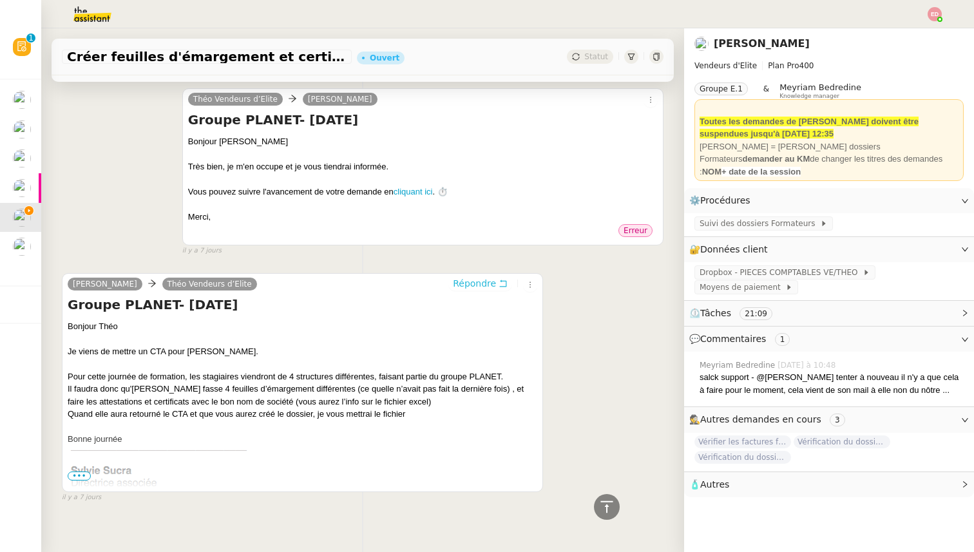
click at [477, 277] on span "Répondre" at bounding box center [474, 283] width 43 height 13
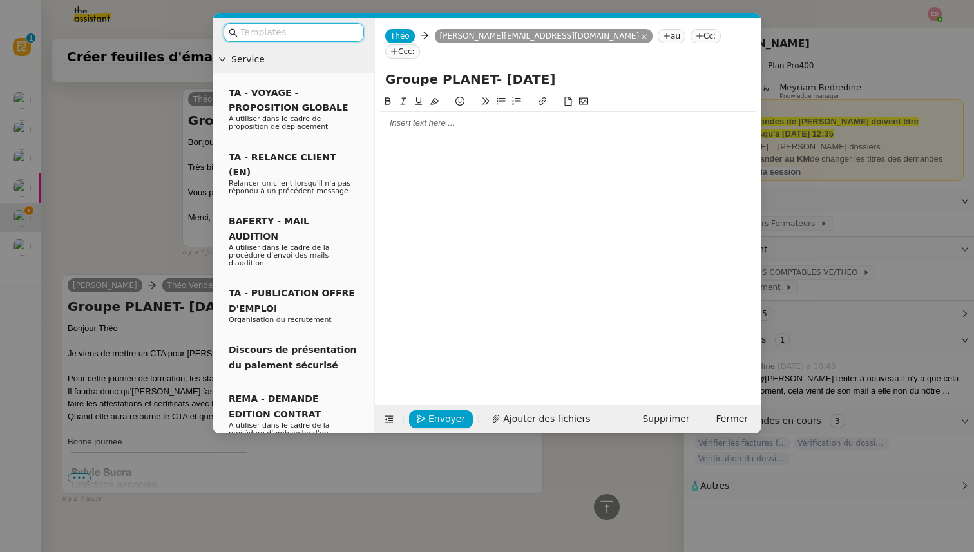
scroll to position [1957, 0]
click at [430, 117] on div at bounding box center [568, 123] width 376 height 12
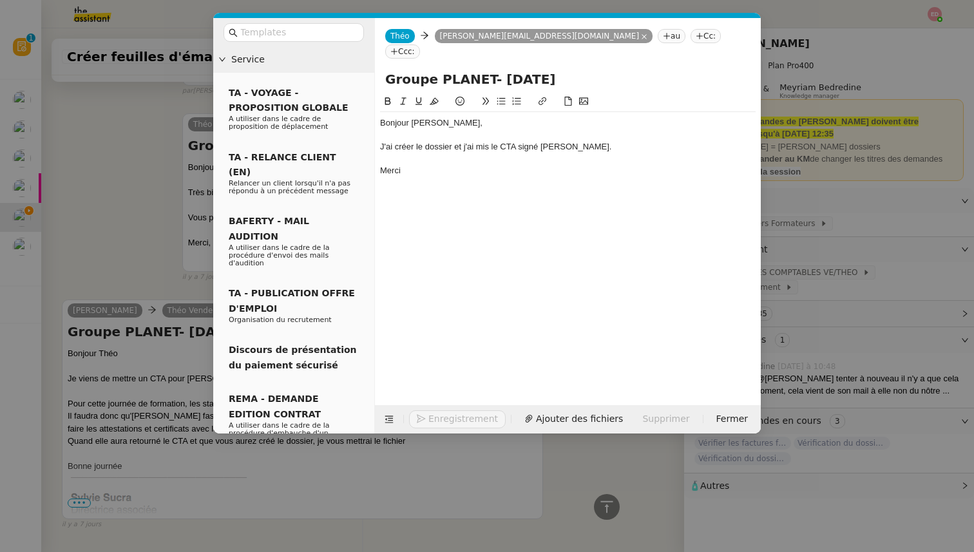
scroll to position [2019, 0]
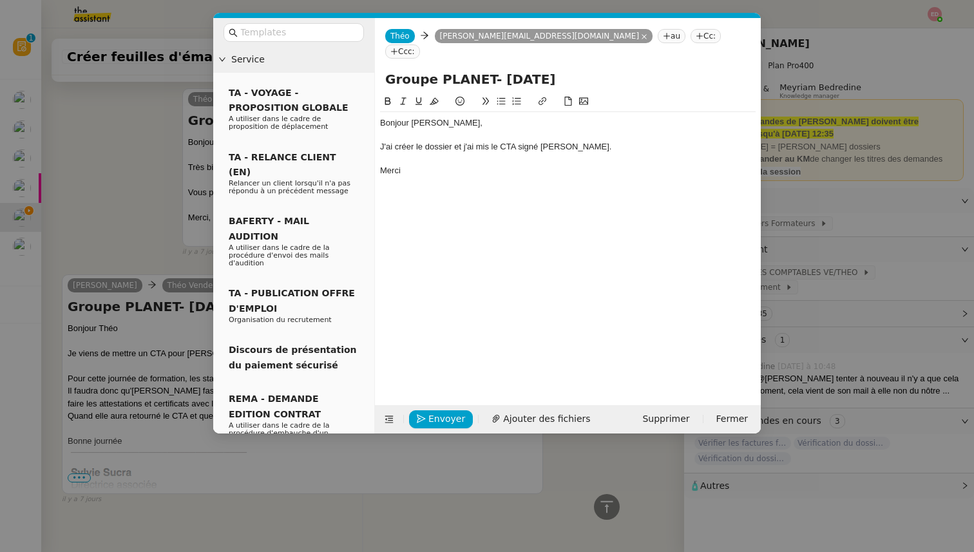
click at [402, 141] on div "J'ai créer le dossier et j'ai mis le CTA signé [PERSON_NAME]." at bounding box center [568, 147] width 376 height 12
click at [0, 0] on lt-span "cré é" at bounding box center [0, 0] width 0 height 0
drag, startPoint x: 450, startPoint y: 130, endPoint x: 414, endPoint y: 129, distance: 36.7
click at [414, 141] on div "J'ai créé le dossier et j'ai mis le CTA signé [PERSON_NAME]." at bounding box center [568, 147] width 376 height 12
click at [539, 97] on icon at bounding box center [542, 101] width 9 height 9
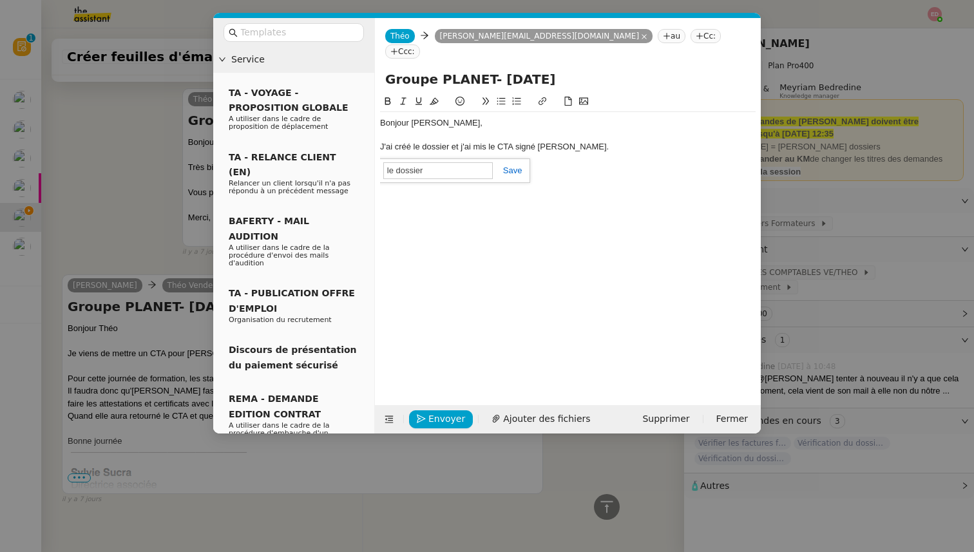
paste input "[URL][DOMAIN_NAME]"
type input "[URL][DOMAIN_NAME]"
click at [515, 166] on link at bounding box center [508, 171] width 30 height 10
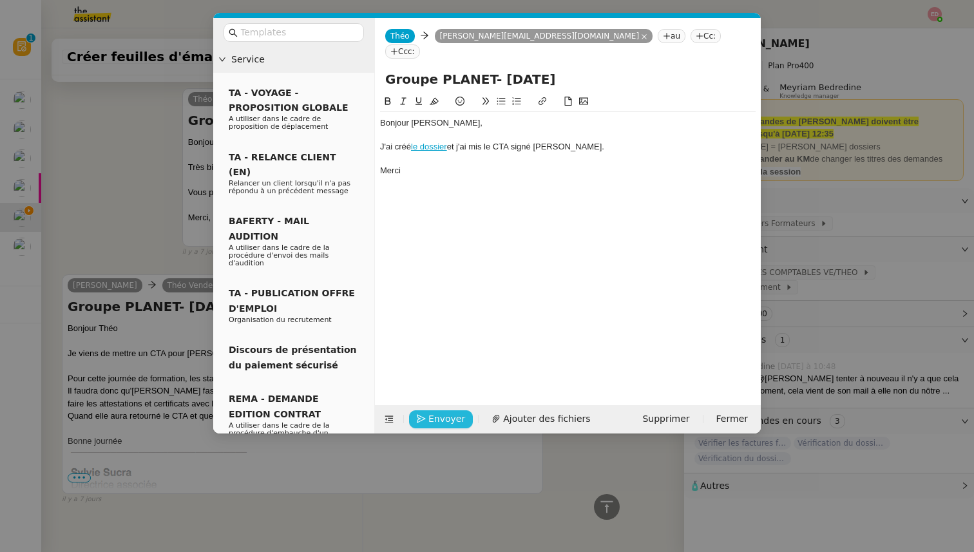
click at [436, 418] on span "Envoyer" at bounding box center [446, 419] width 37 height 15
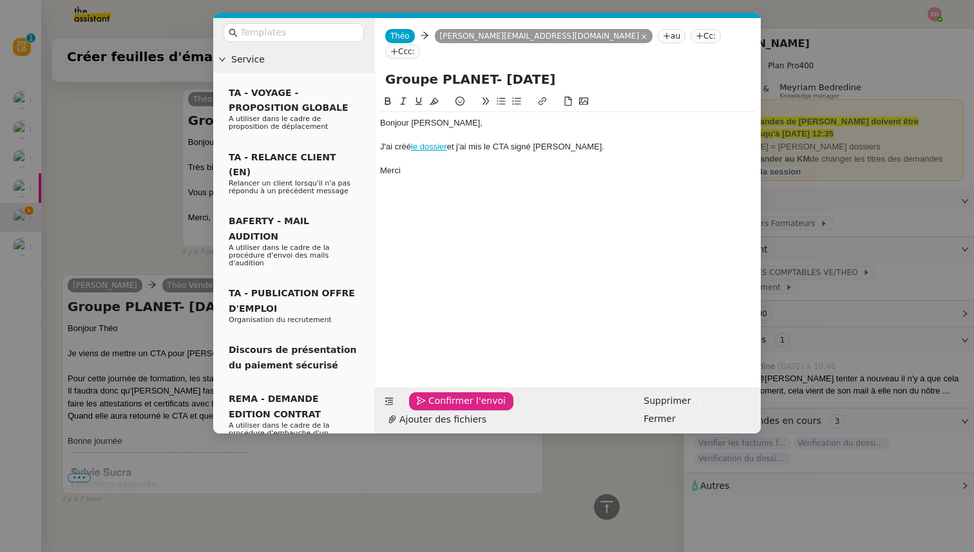
click at [436, 408] on span "Confirmer l'envoi" at bounding box center [466, 401] width 77 height 15
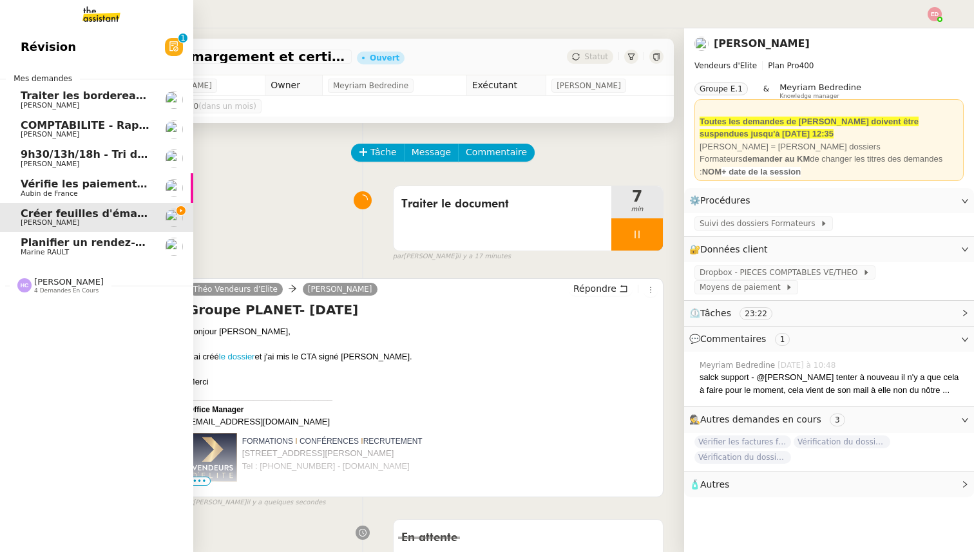
click at [45, 252] on span "Marine RAULT" at bounding box center [45, 252] width 48 height 8
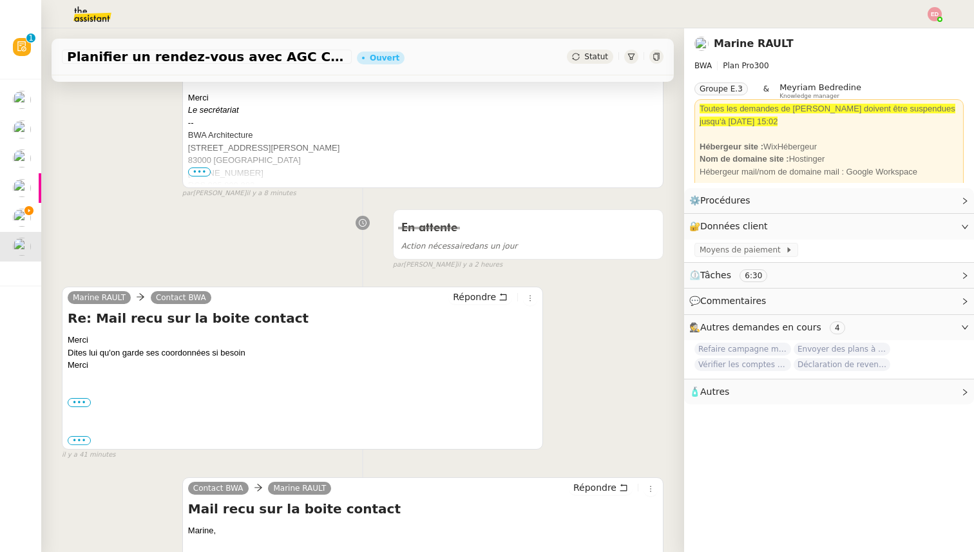
scroll to position [408, 0]
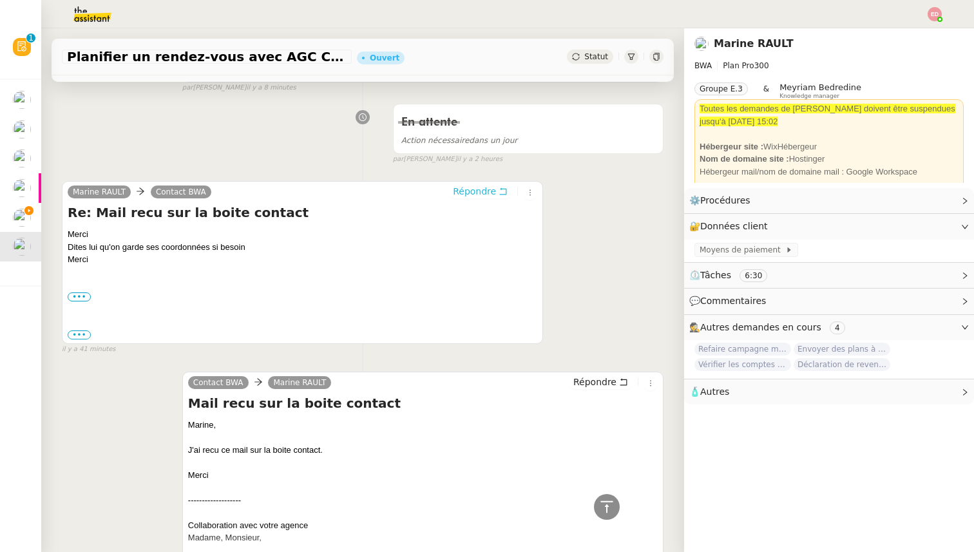
click at [474, 189] on span "Répondre" at bounding box center [474, 191] width 43 height 13
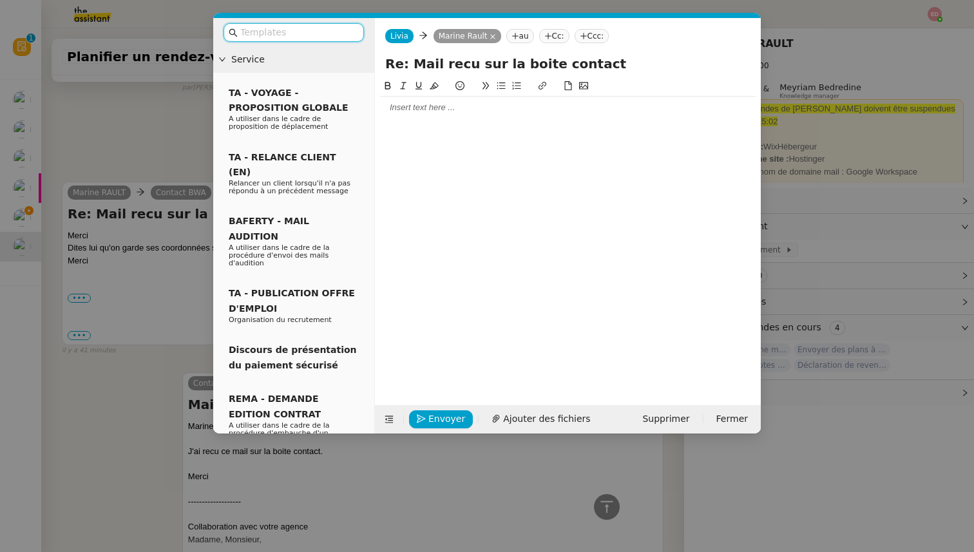
scroll to position [507, 0]
click at [409, 103] on div at bounding box center [568, 108] width 376 height 12
click at [431, 419] on span "Envoyer" at bounding box center [446, 419] width 37 height 15
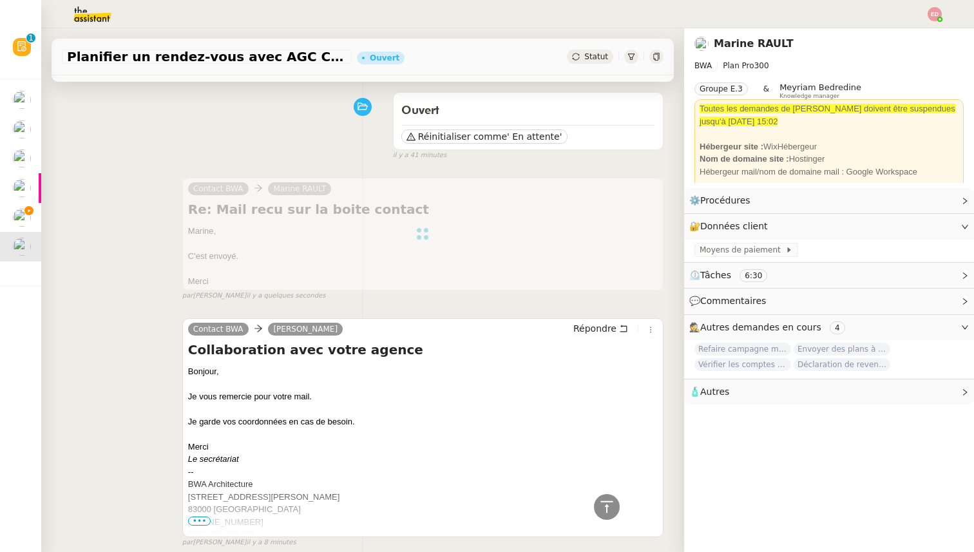
scroll to position [0, 0]
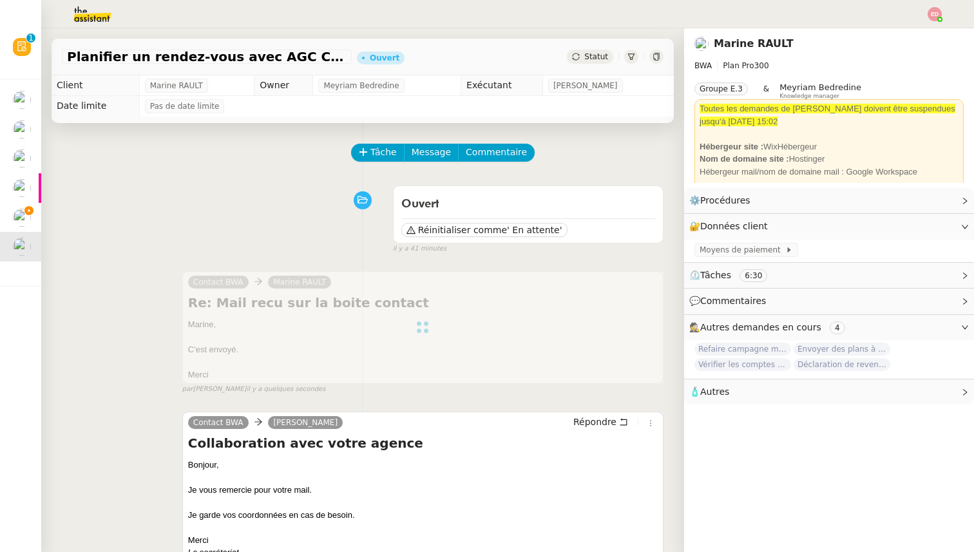
click at [597, 50] on div "Statut" at bounding box center [590, 57] width 46 height 14
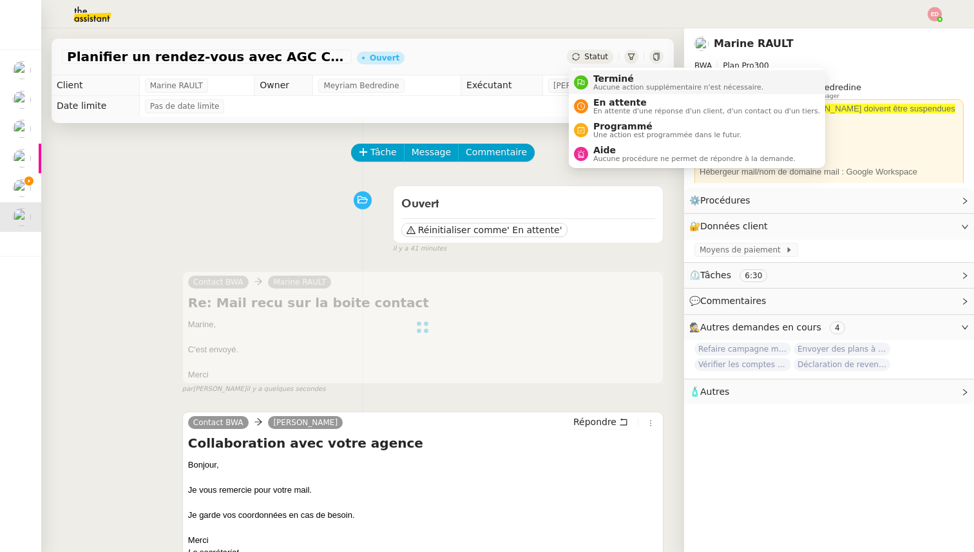
click at [605, 82] on span "Terminé" at bounding box center [678, 78] width 170 height 10
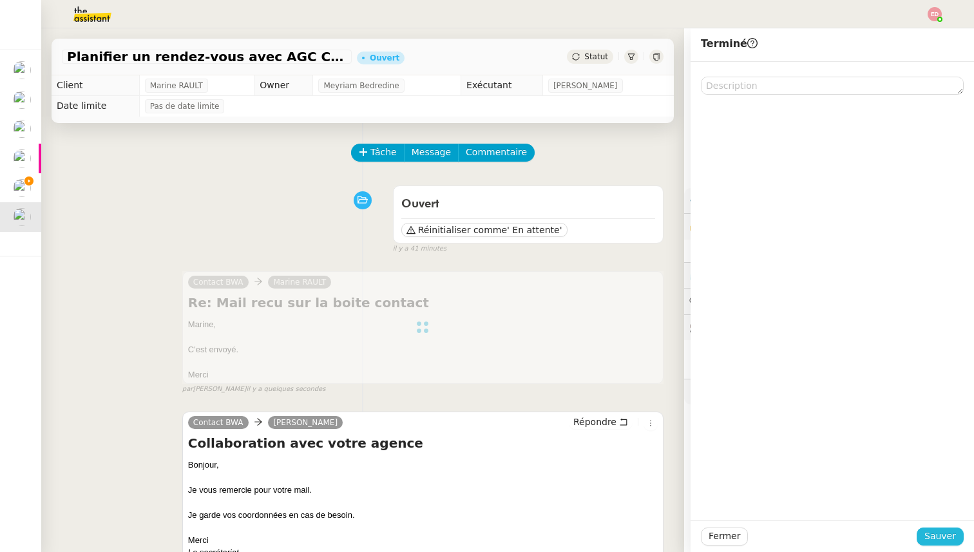
click at [930, 530] on span "Sauver" at bounding box center [941, 536] width 32 height 15
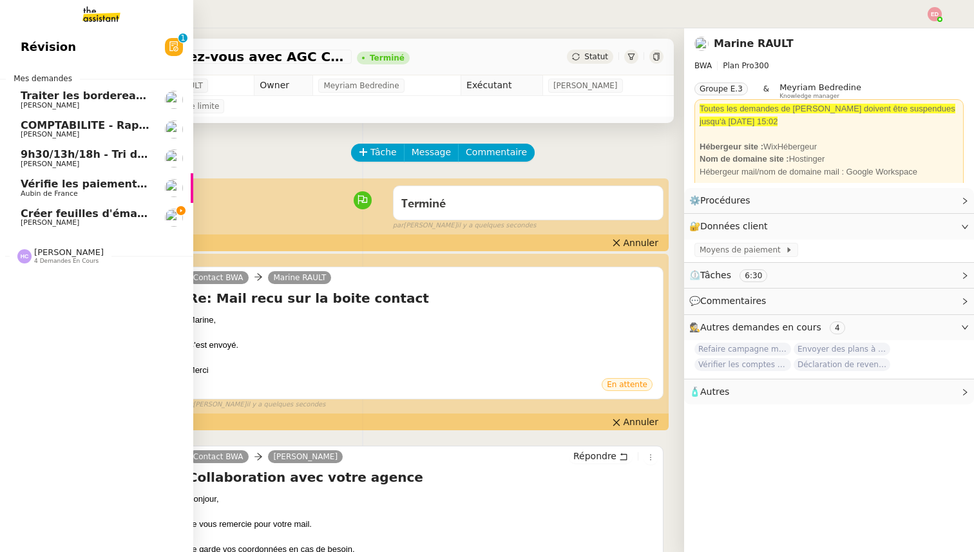
click at [30, 211] on span "Créer feuilles d'émargement et certificats" at bounding box center [143, 213] width 244 height 12
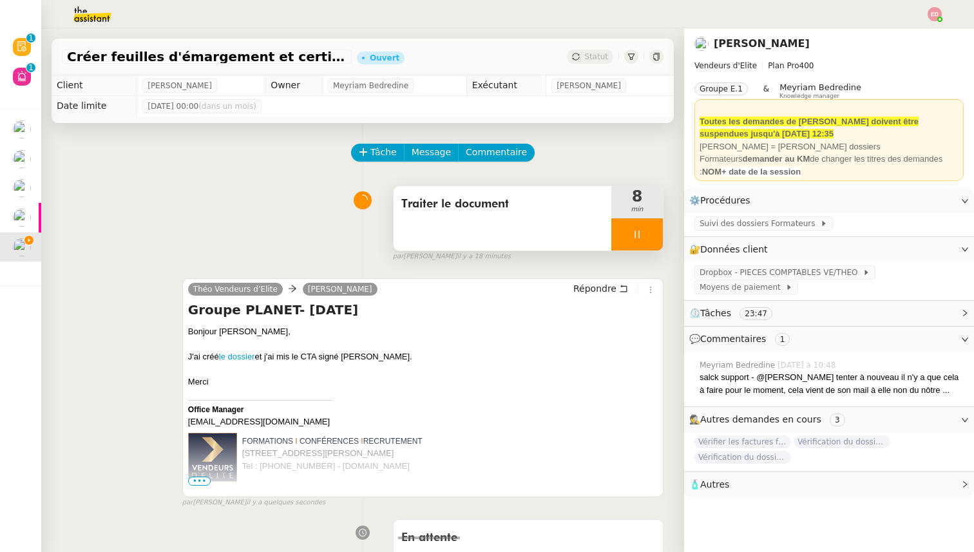
click at [652, 233] on div at bounding box center [637, 234] width 52 height 32
click at [652, 233] on icon at bounding box center [651, 234] width 10 height 7
click at [591, 60] on span "Statut" at bounding box center [596, 56] width 24 height 9
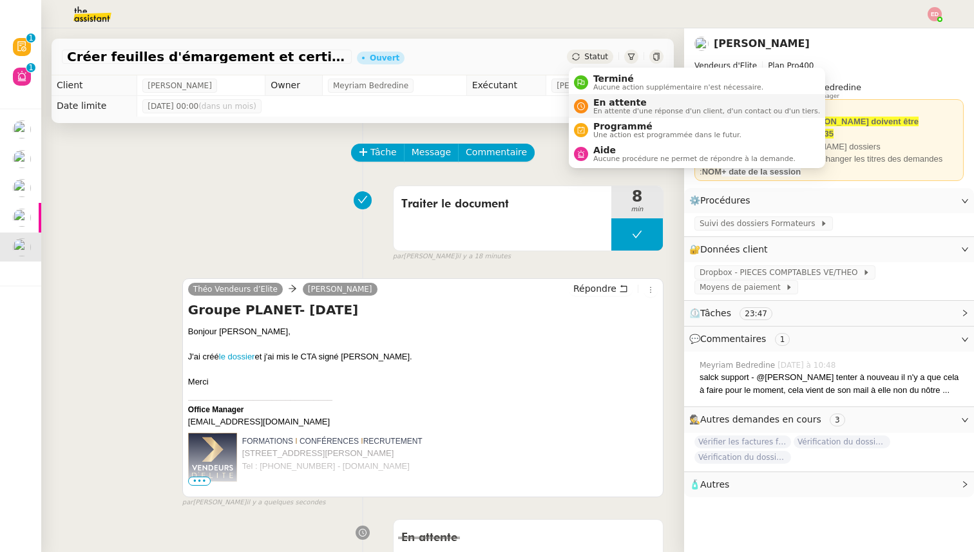
click at [610, 108] on span "En attente d'une réponse d'un client, d'un contact ou d'un tiers." at bounding box center [706, 111] width 227 height 7
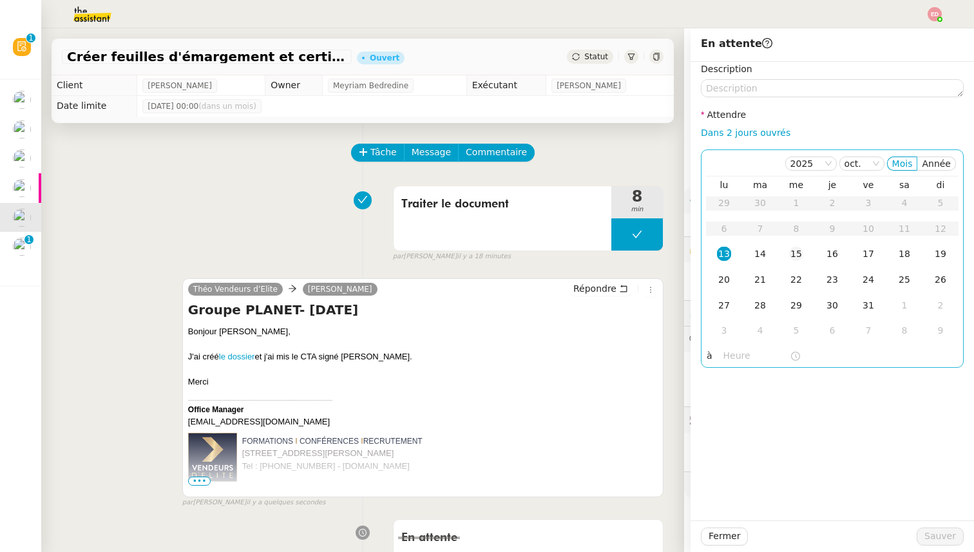
click at [800, 248] on div "15" at bounding box center [796, 254] width 14 height 14
click at [726, 275] on div "20" at bounding box center [724, 280] width 14 height 14
click at [940, 535] on span "Sauver" at bounding box center [941, 536] width 32 height 15
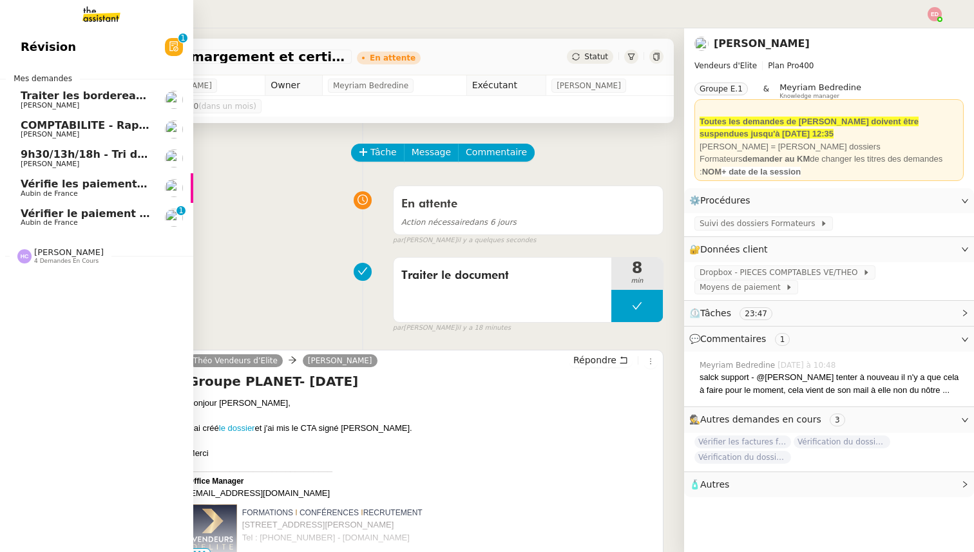
click at [29, 216] on span "Vérifier le paiement de la prime" at bounding box center [113, 213] width 185 height 12
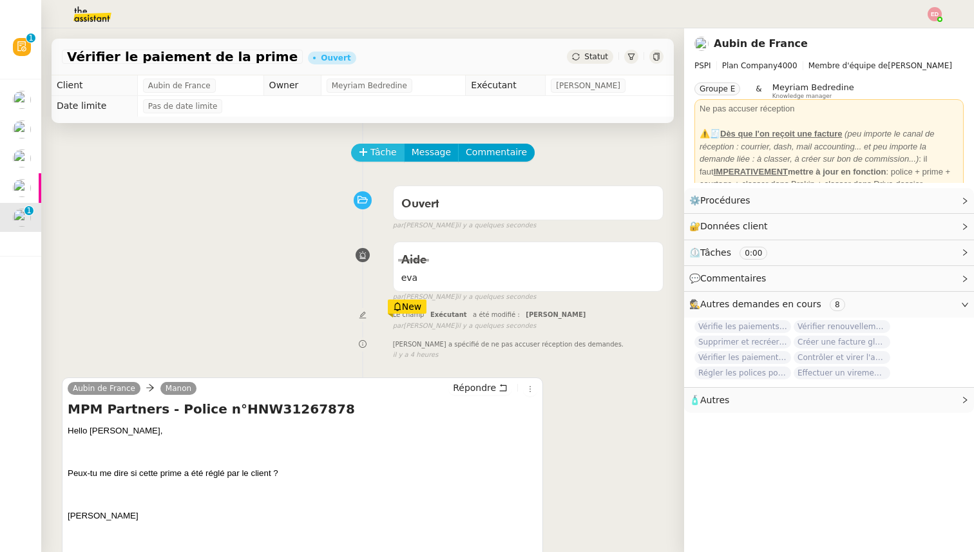
click at [378, 157] on span "Tâche" at bounding box center [383, 152] width 26 height 15
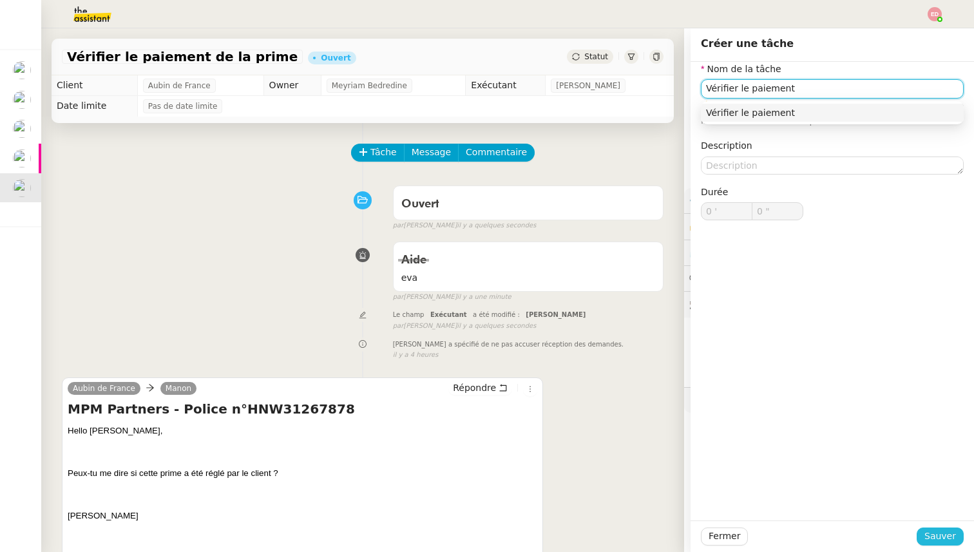
type input "Vérifier le paiement"
click at [923, 543] on button "Sauver" at bounding box center [940, 537] width 47 height 18
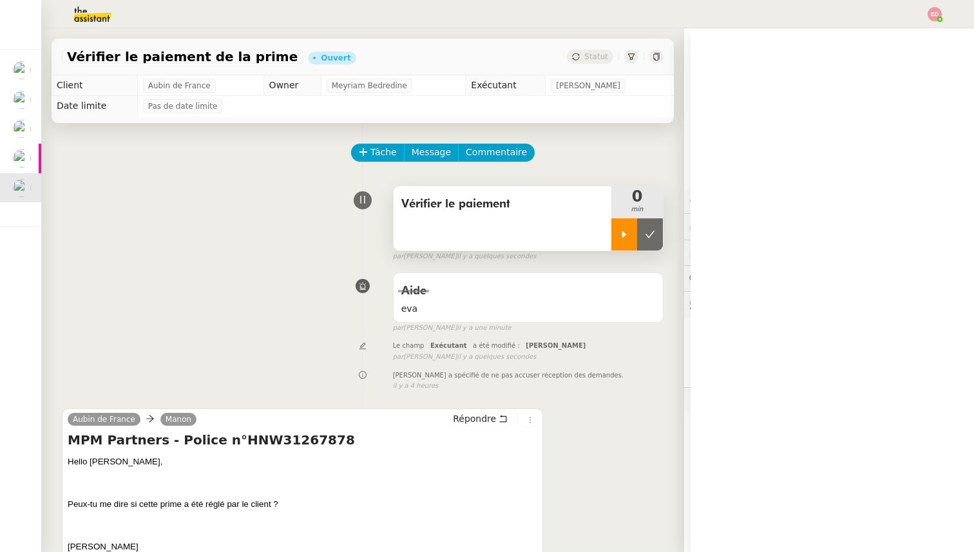
click at [633, 222] on div at bounding box center [624, 234] width 26 height 32
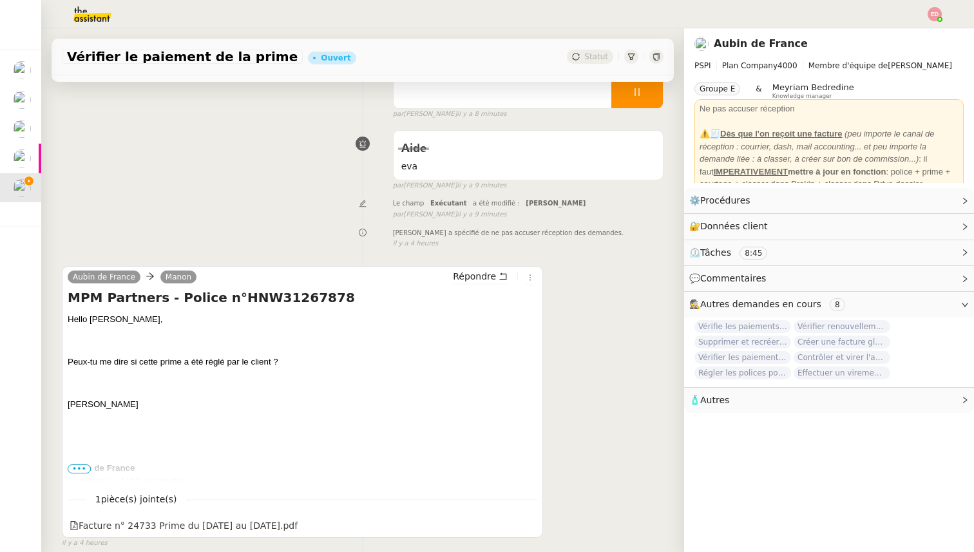
scroll to position [200, 0]
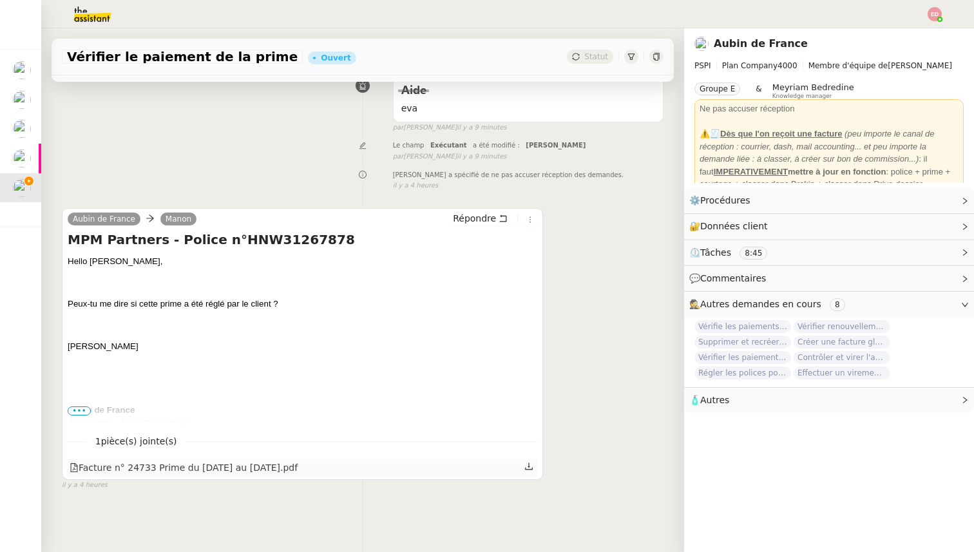
click at [530, 466] on icon at bounding box center [529, 466] width 8 height 7
click at [473, 223] on span "Répondre" at bounding box center [474, 218] width 43 height 13
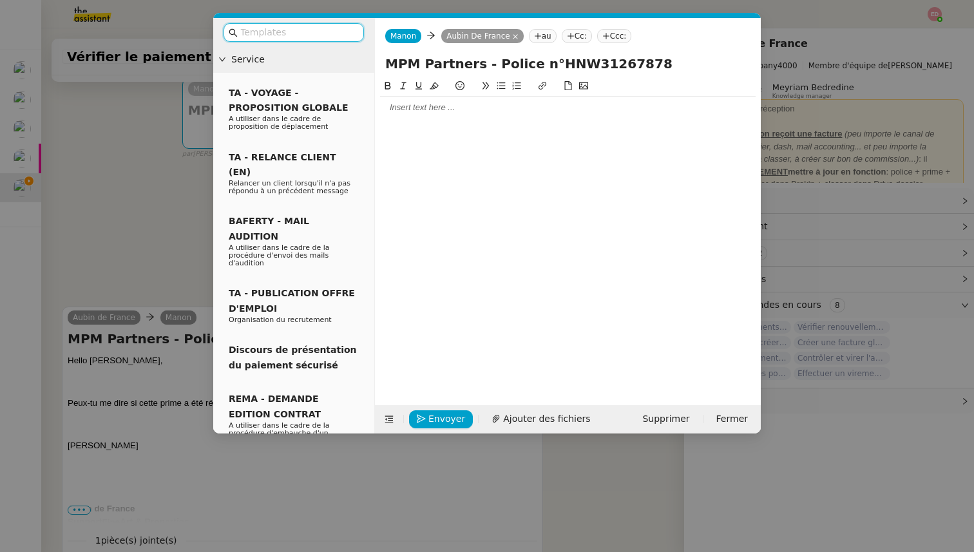
click at [414, 99] on div at bounding box center [568, 108] width 376 height 22
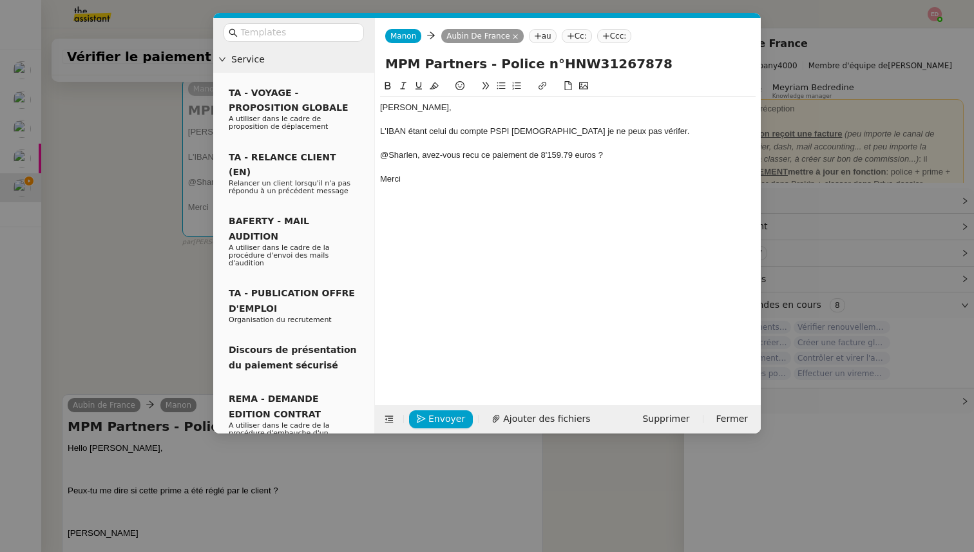
click at [548, 32] on nz-tag "au" at bounding box center [543, 36] width 28 height 14
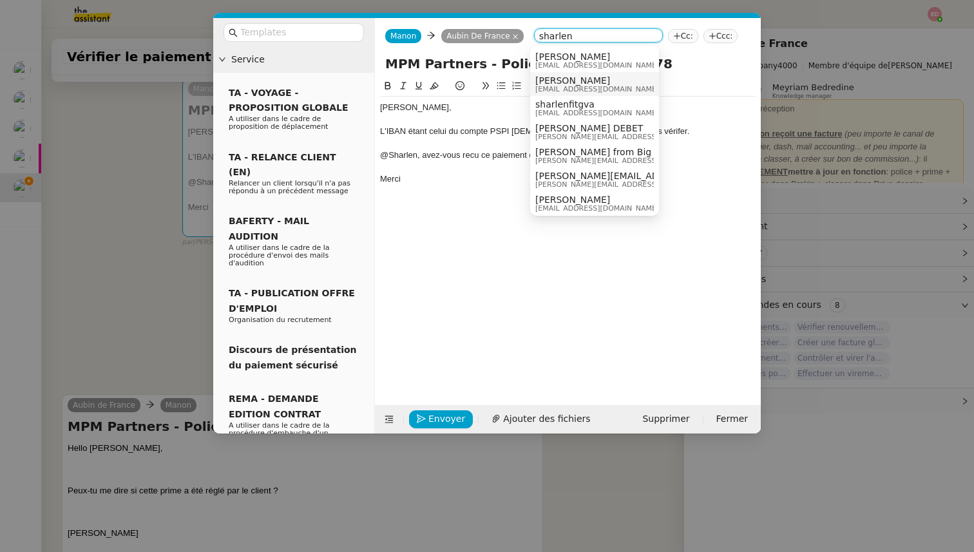
type input "sharlen"
click at [566, 91] on span "[EMAIL_ADDRESS][DOMAIN_NAME]" at bounding box center [597, 89] width 124 height 7
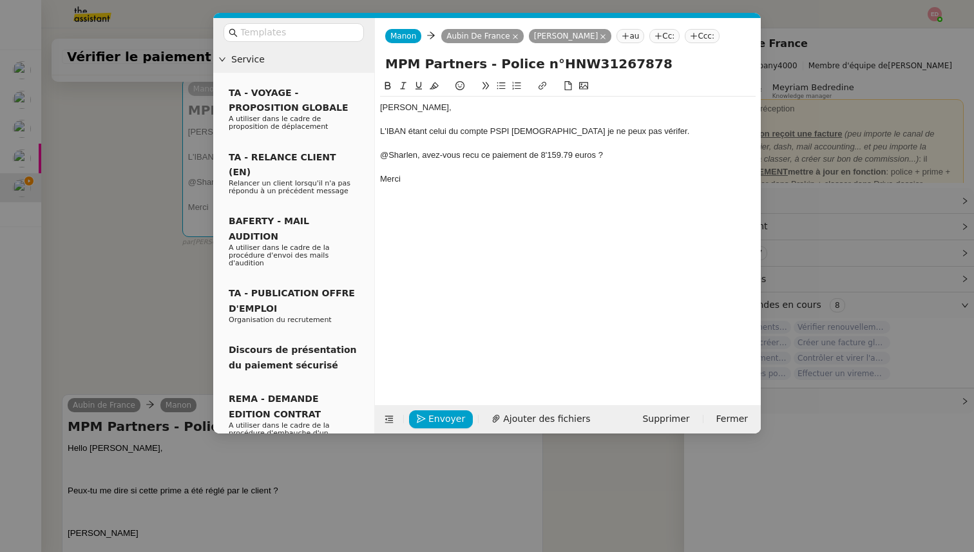
click at [611, 133] on div "L'IBAN étant celui du compte PSPI [DEMOGRAPHIC_DATA] je ne peux pas vérifer." at bounding box center [568, 132] width 376 height 12
click at [0, 0] on lt-span "vérif i er" at bounding box center [0, 0] width 0 height 0
click at [468, 154] on div "@Sharlen, avez-vous recu ce paiement de 8'159.79 euros ?" at bounding box center [568, 155] width 376 height 12
click at [0, 0] on lt-span "reçu" at bounding box center [0, 0] width 0 height 0
click at [629, 132] on div "L'IBAN étant celui du compte PSPI [DEMOGRAPHIC_DATA] je ne peux pas vérifier." at bounding box center [568, 132] width 376 height 12
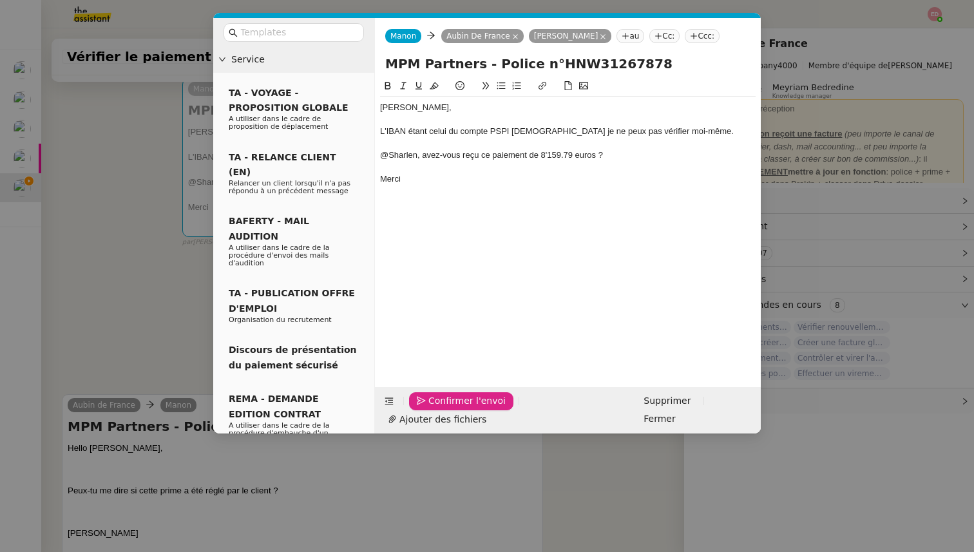
click at [434, 408] on span "Confirmer l'envoi" at bounding box center [466, 401] width 77 height 15
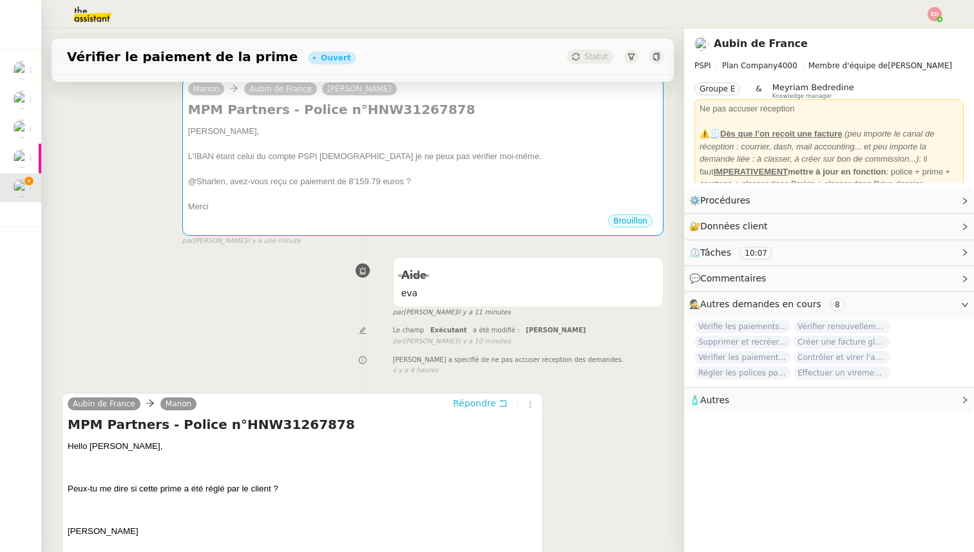
scroll to position [0, 0]
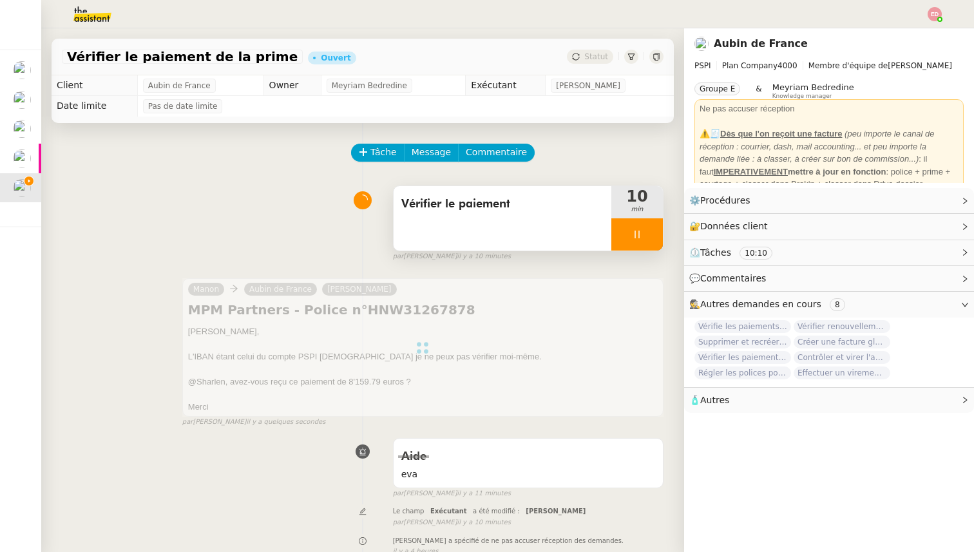
click at [650, 229] on div at bounding box center [637, 234] width 52 height 32
click at [650, 229] on button at bounding box center [650, 234] width 26 height 32
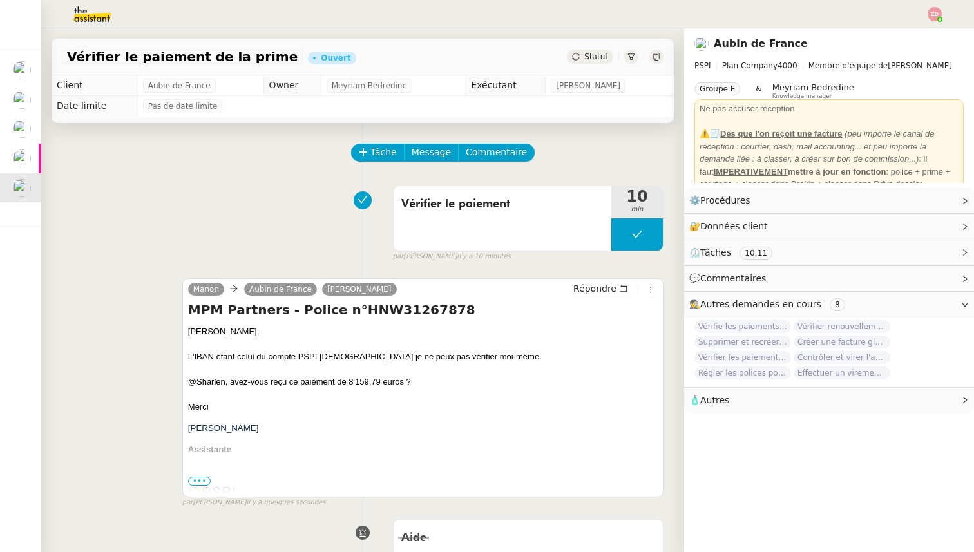
click at [593, 61] on span "Statut" at bounding box center [596, 56] width 24 height 9
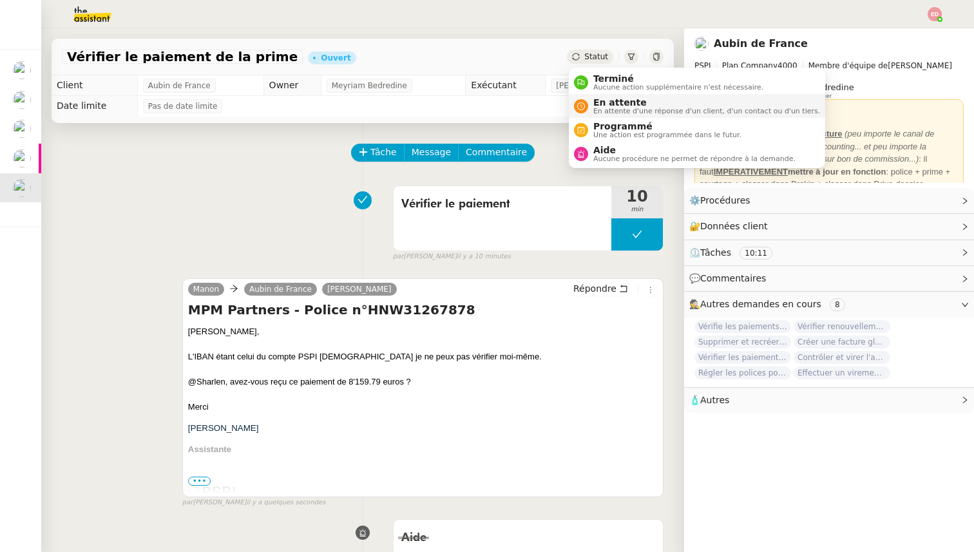
click at [602, 105] on span "En attente" at bounding box center [706, 102] width 227 height 10
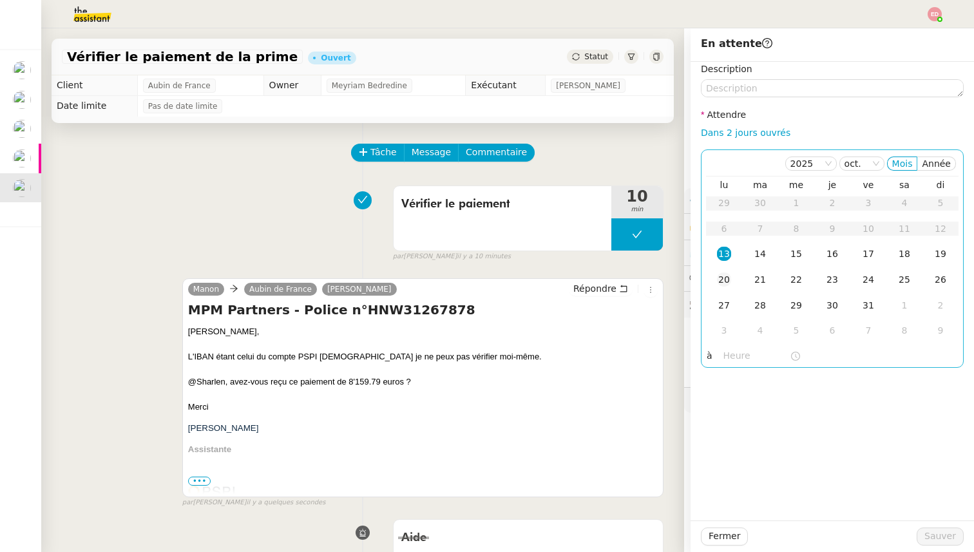
click at [718, 286] on div "20" at bounding box center [724, 280] width 14 height 14
click at [935, 534] on span "Sauver" at bounding box center [941, 536] width 32 height 15
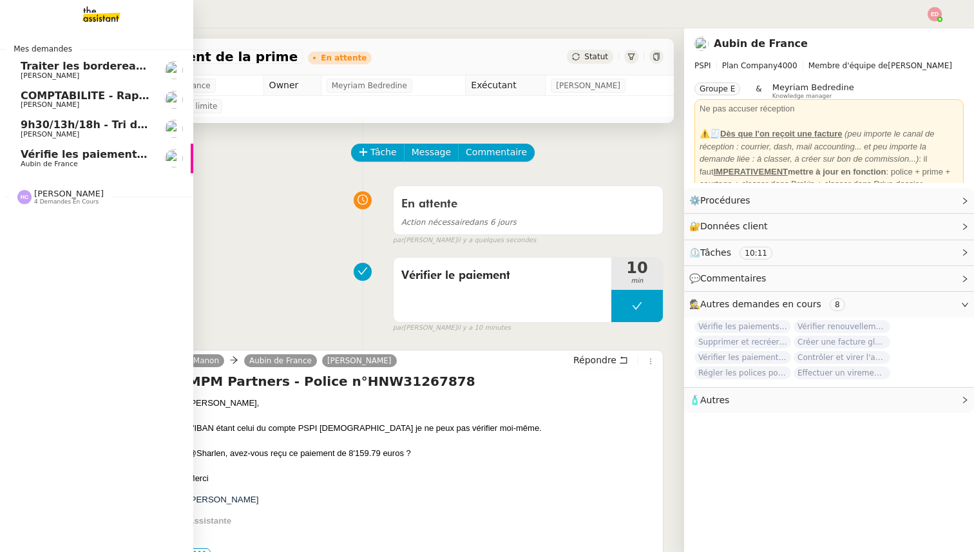
click at [50, 92] on span "COMPTABILITE - Rapprochement bancaire - [DATE]" at bounding box center [167, 96] width 293 height 12
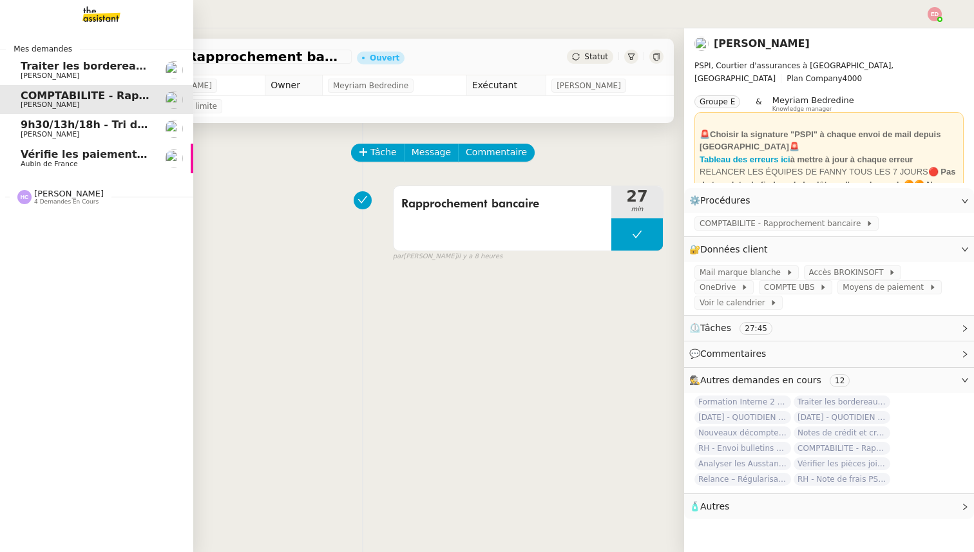
click at [65, 149] on span "Vérifie les paiements des primes récentes" at bounding box center [143, 154] width 244 height 12
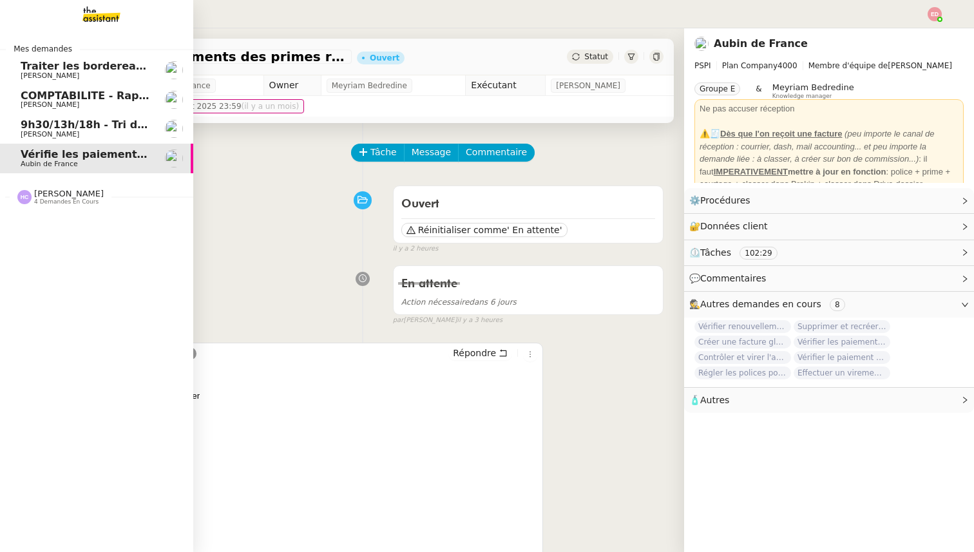
click at [56, 101] on span "[PERSON_NAME]" at bounding box center [50, 105] width 59 height 8
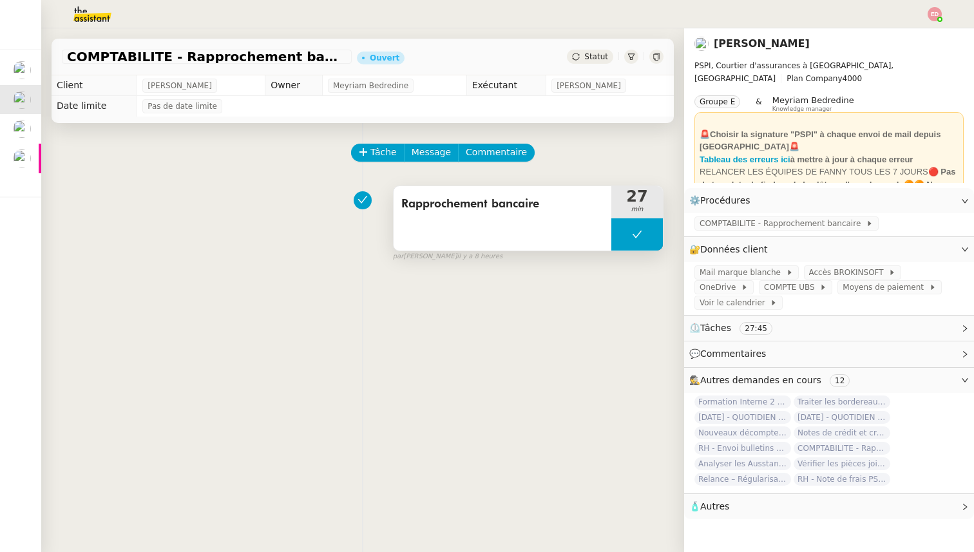
click at [629, 221] on button at bounding box center [637, 234] width 52 height 32
click at [629, 221] on div at bounding box center [624, 234] width 26 height 32
